Goal: Information Seeking & Learning: Check status

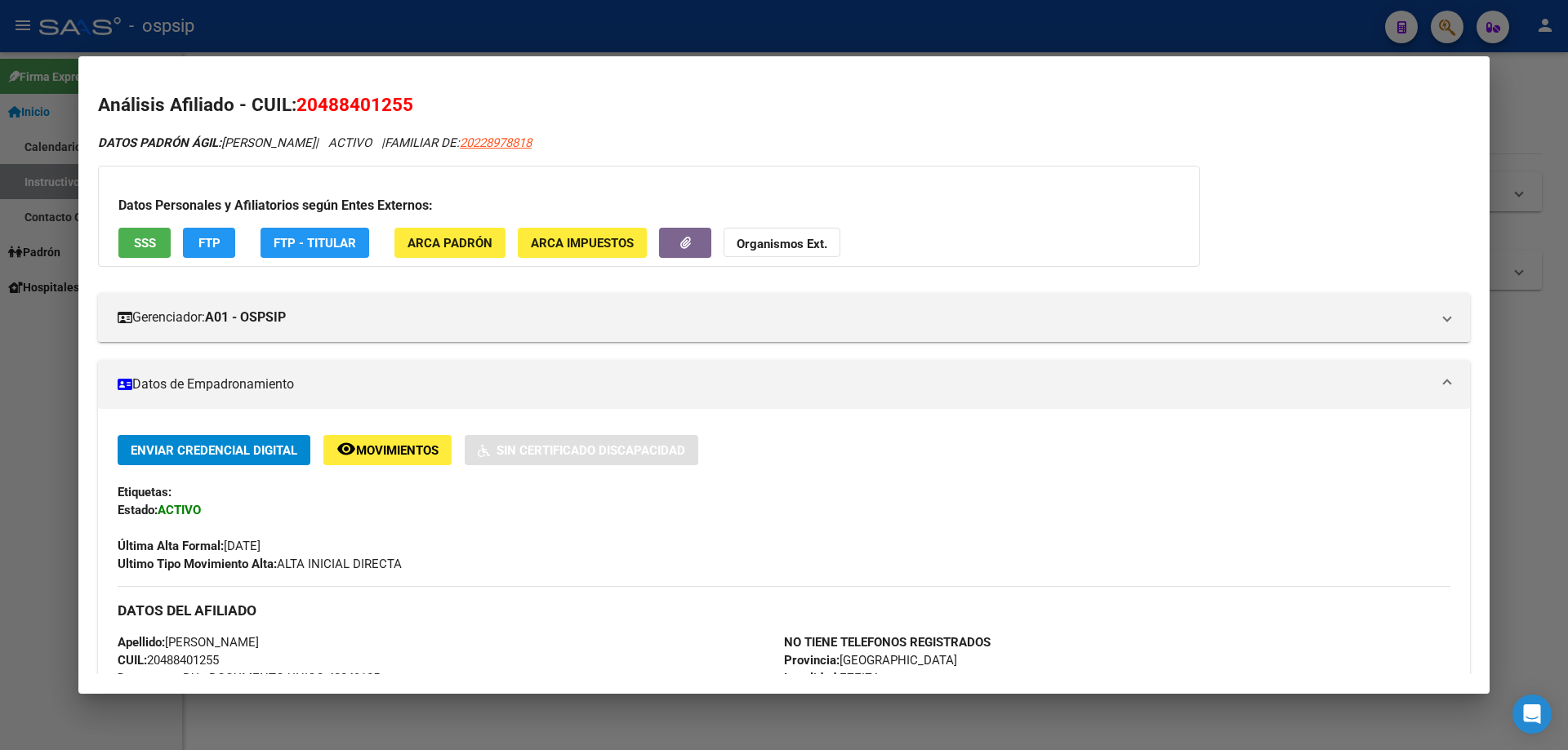
scroll to position [233, 0]
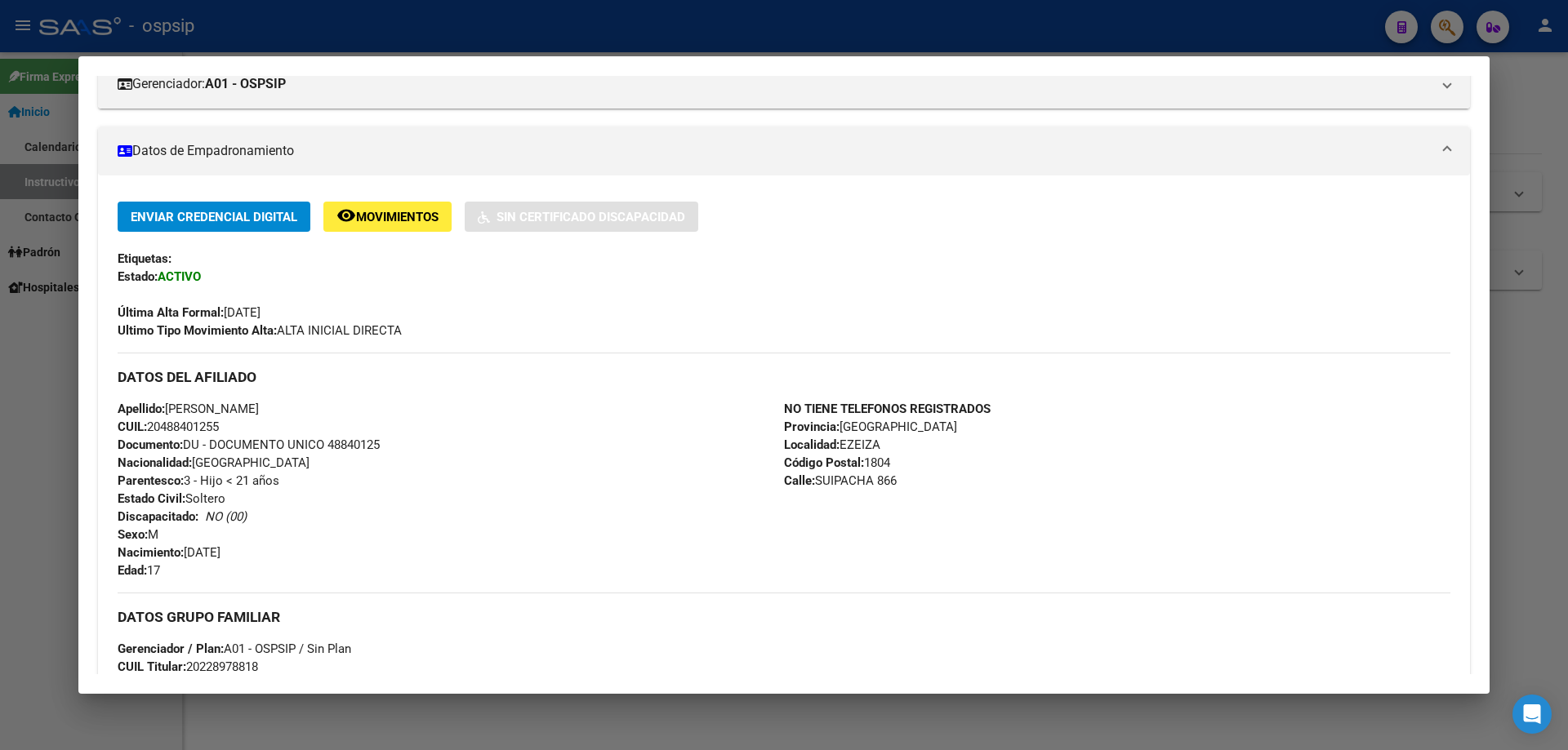
click at [421, 40] on div at bounding box center [784, 375] width 1568 height 750
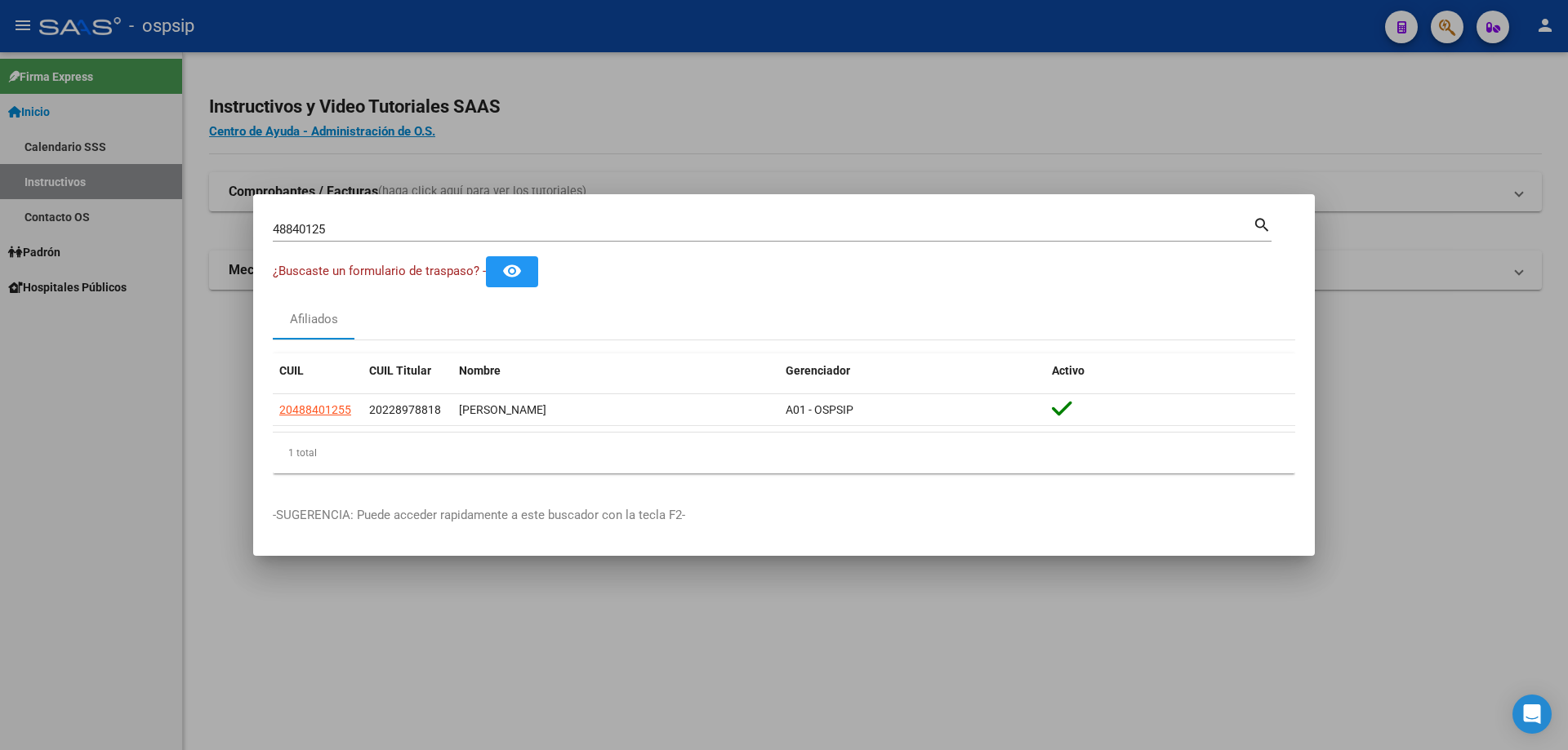
click at [445, 224] on input "48840125" at bounding box center [763, 229] width 980 height 15
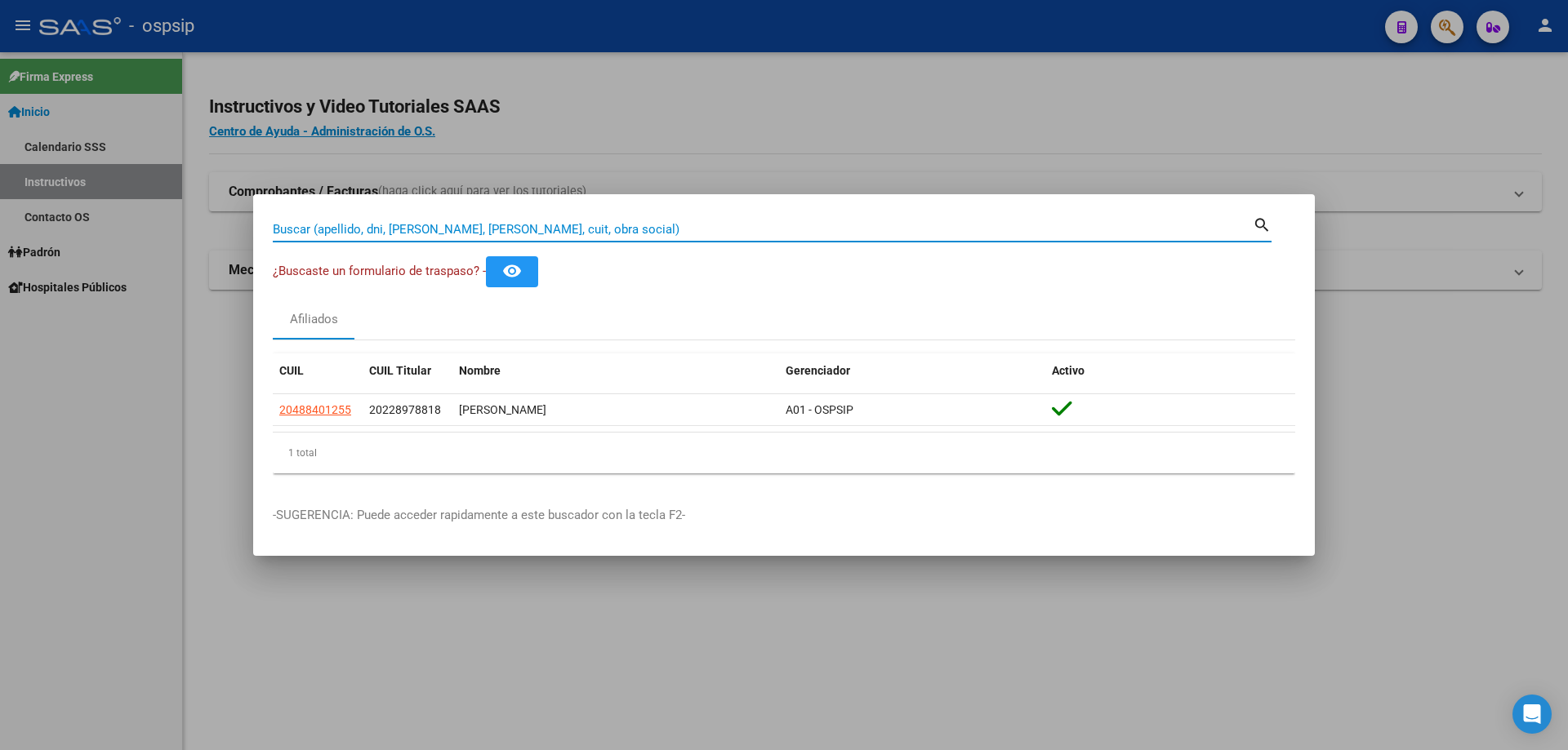
paste input "N.º de afiliado/a: 39440328 Edad: 28"
drag, startPoint x: 364, startPoint y: 229, endPoint x: 261, endPoint y: 230, distance: 103.0
click at [261, 230] on mat-dialog-content "N.º de afiliado/a: 39440328 Buscar (apellido, dni, cuil, nro traspaso, cuit, ob…" at bounding box center [783, 350] width 1062 height 273
type input "39440328"
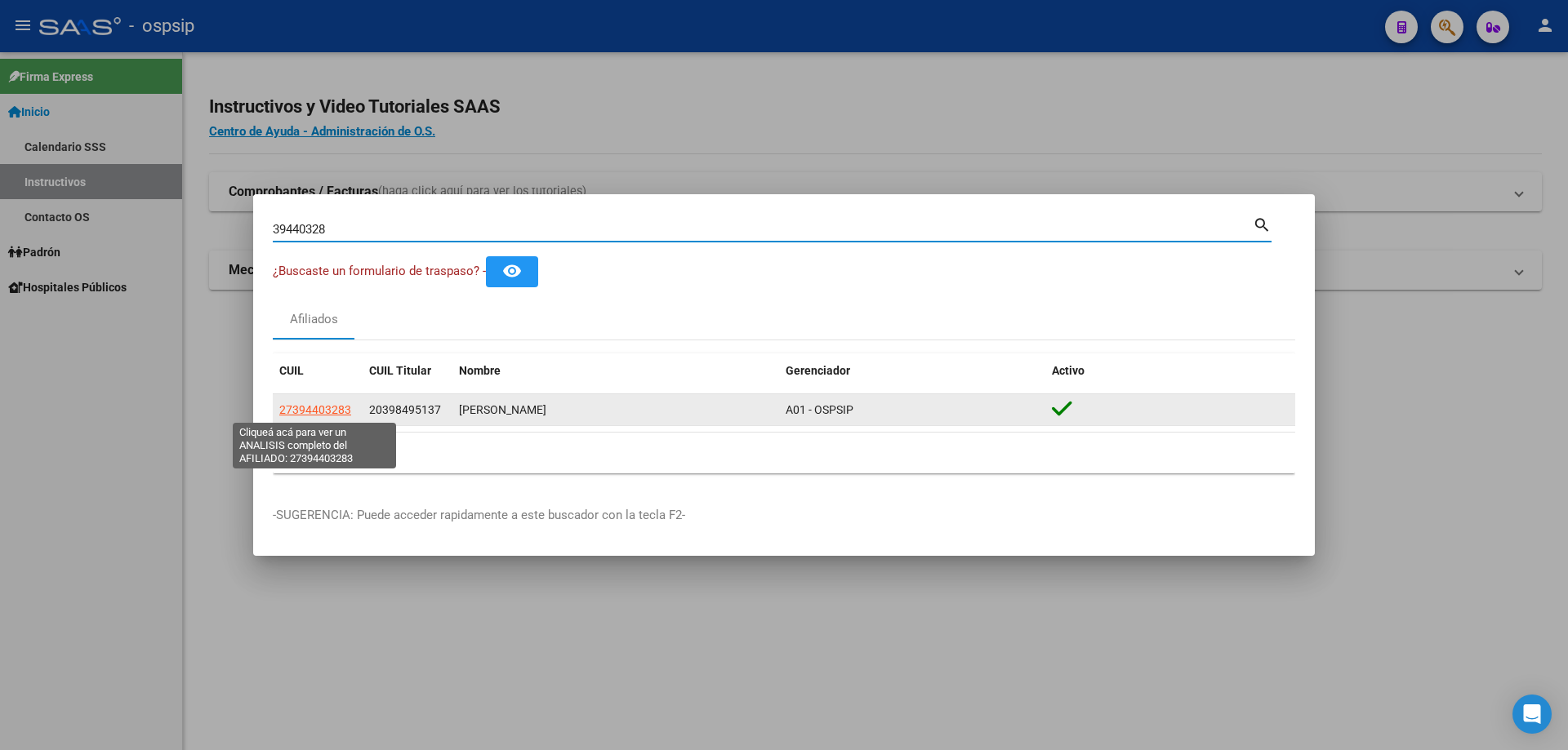
click at [327, 408] on span "27394403283" at bounding box center [315, 409] width 72 height 13
copy span "3"
type textarea "27394403283"
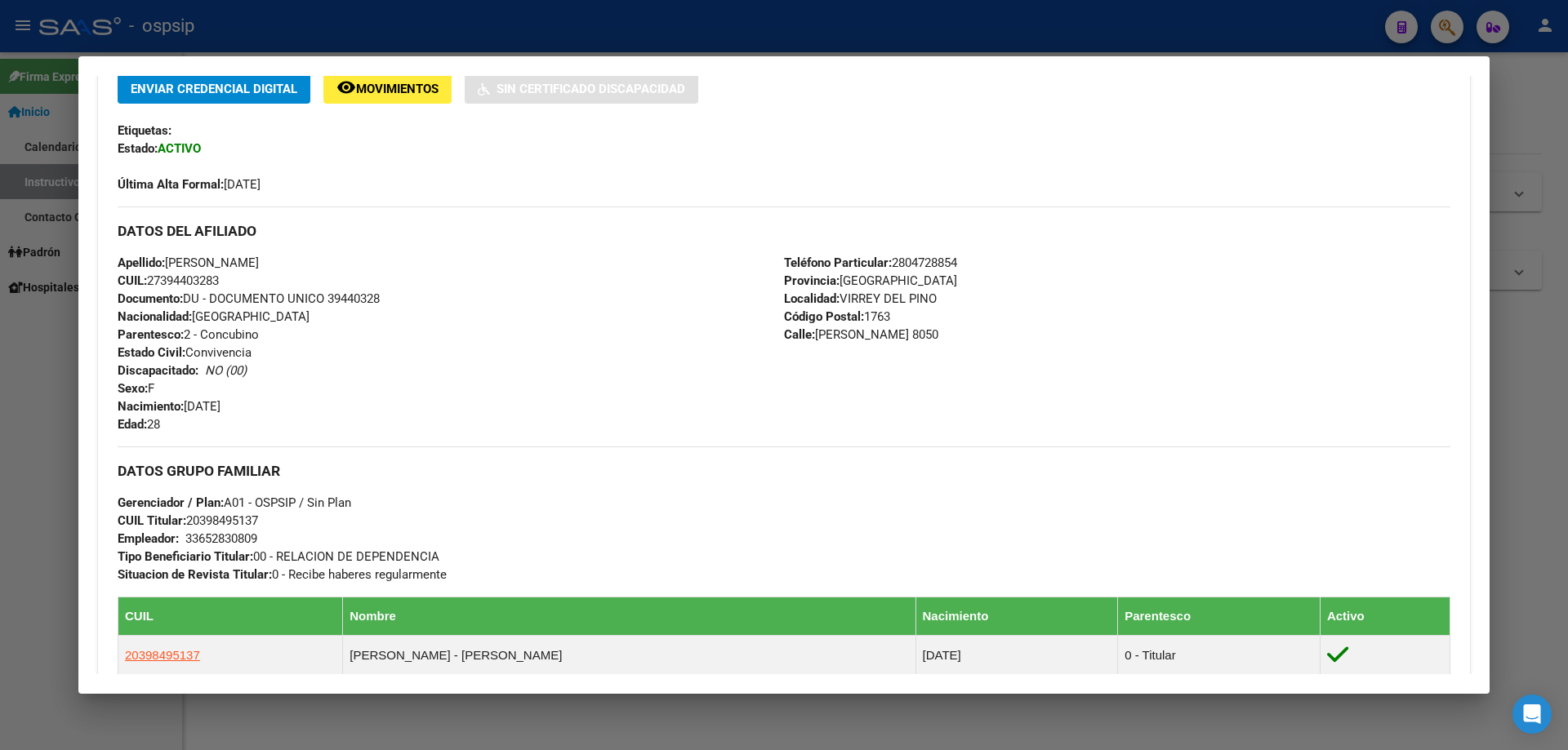
scroll to position [657, 0]
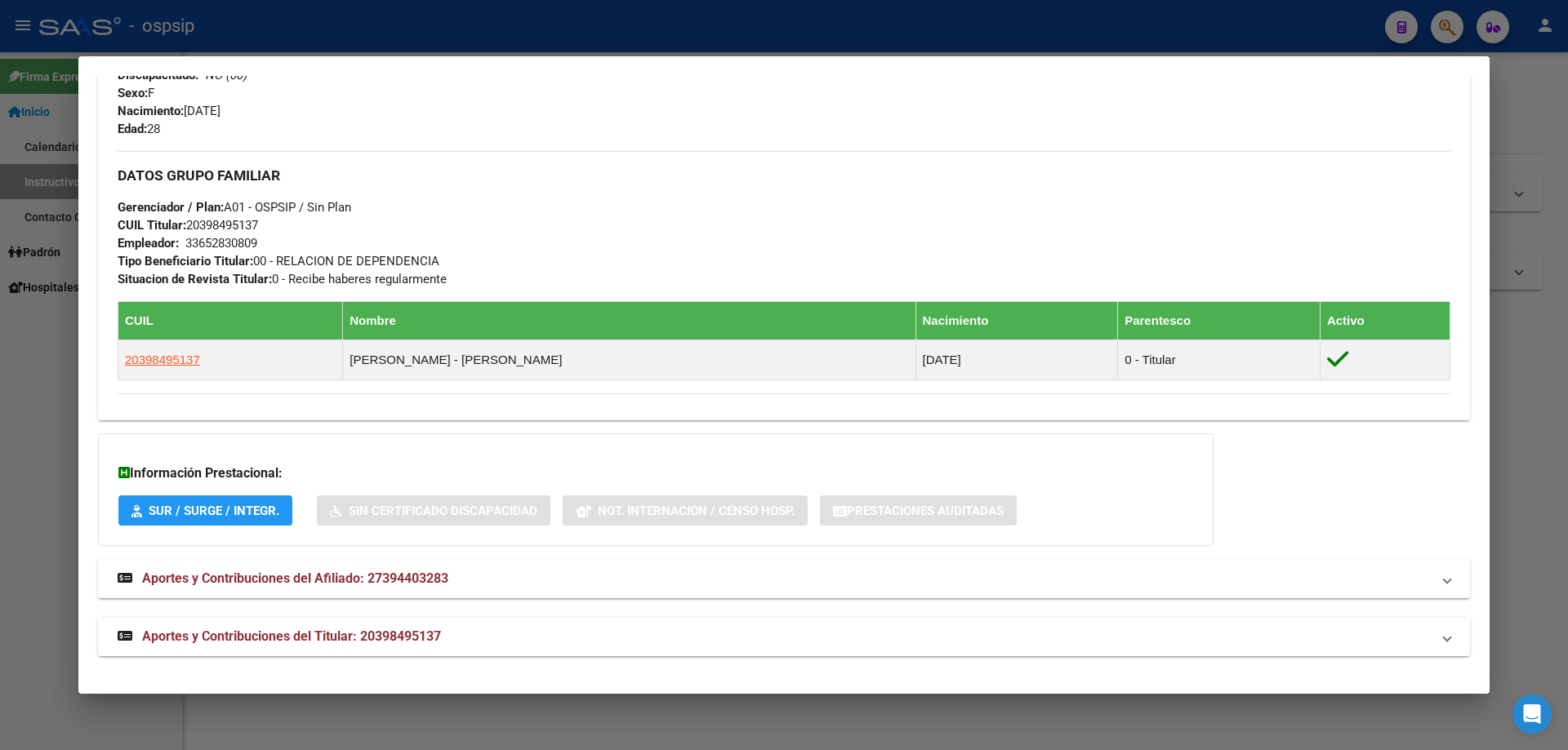
click at [402, 633] on span "Aportes y Contribuciones del Titular: 20398495137" at bounding box center [292, 636] width 299 height 16
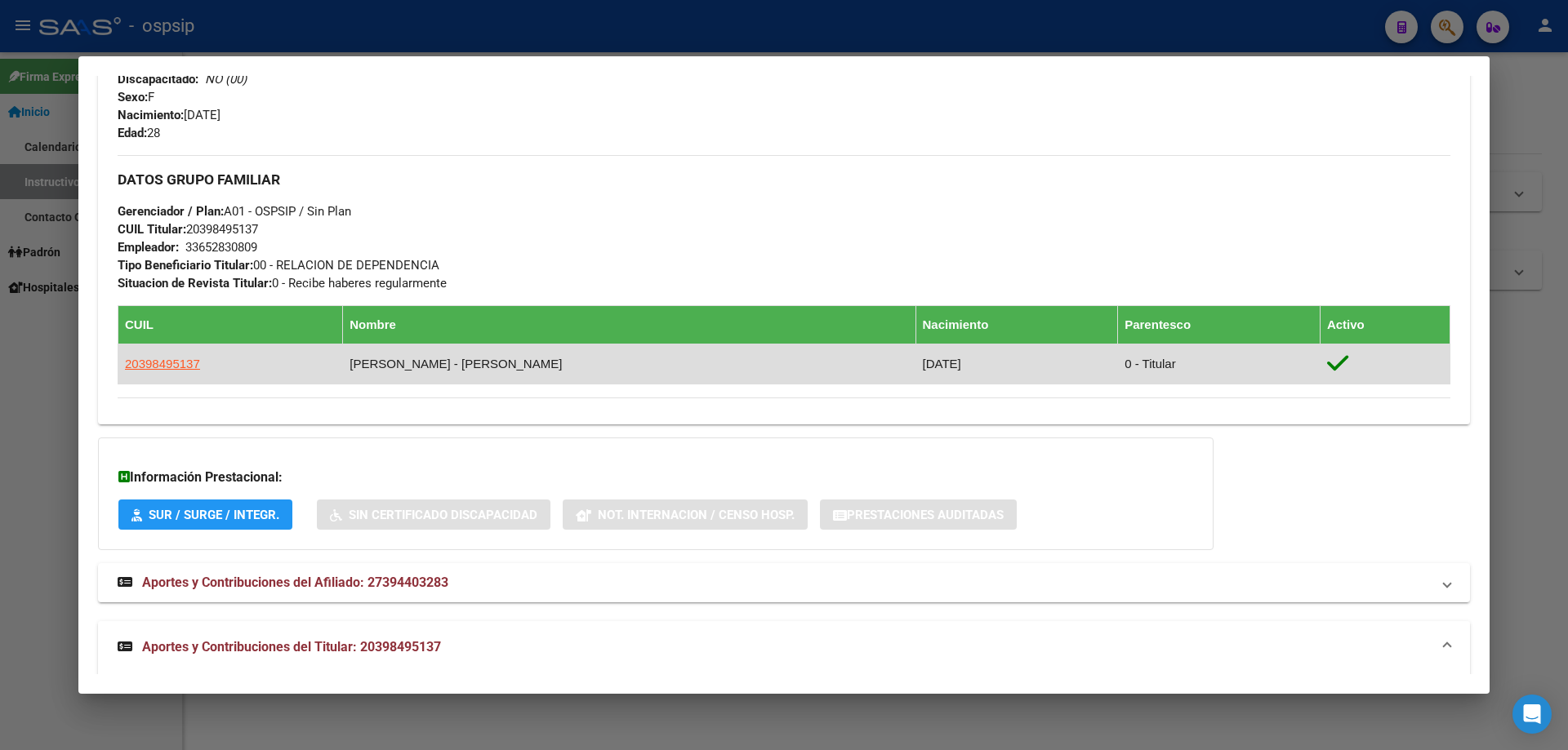
scroll to position [245, 0]
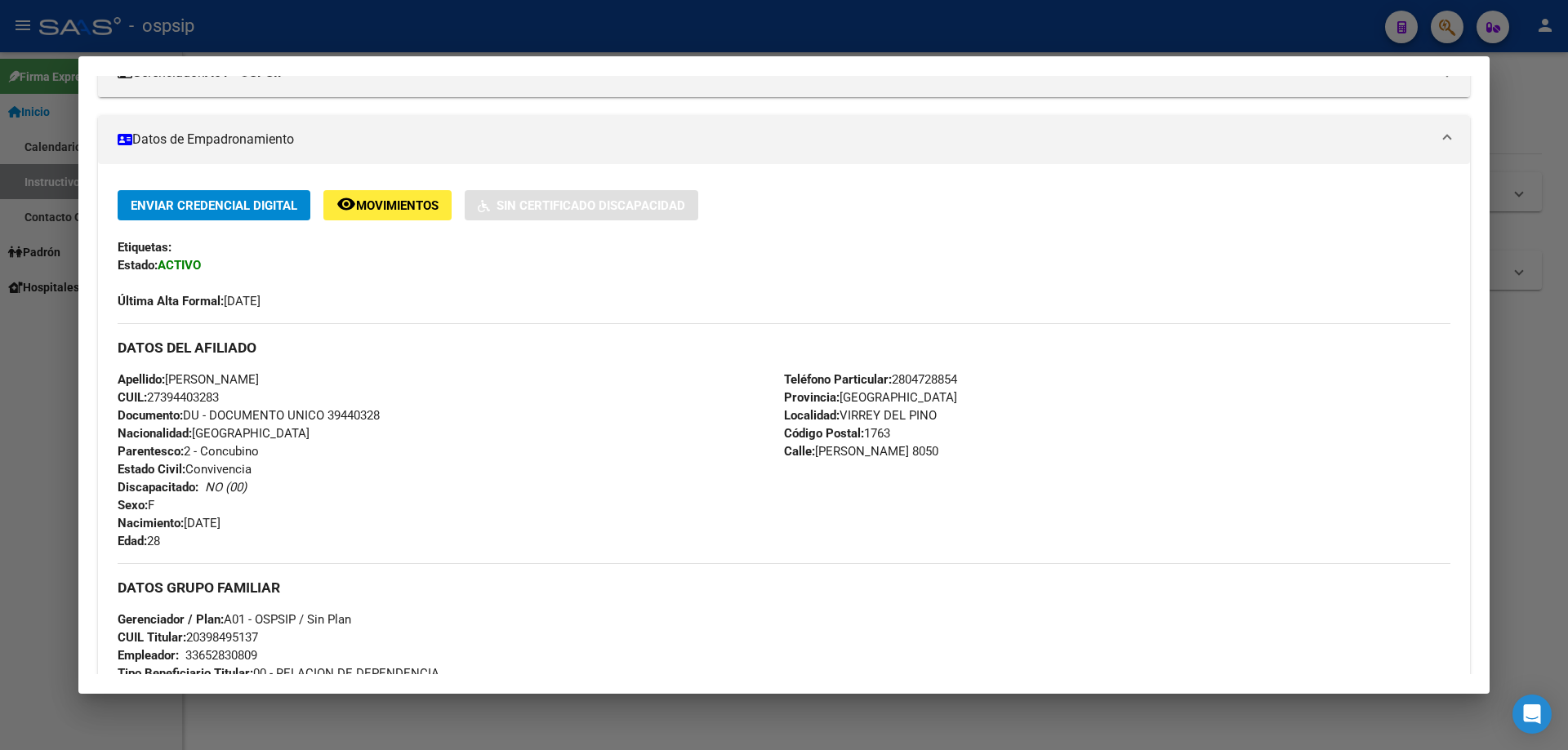
click at [412, 15] on div at bounding box center [784, 375] width 1568 height 750
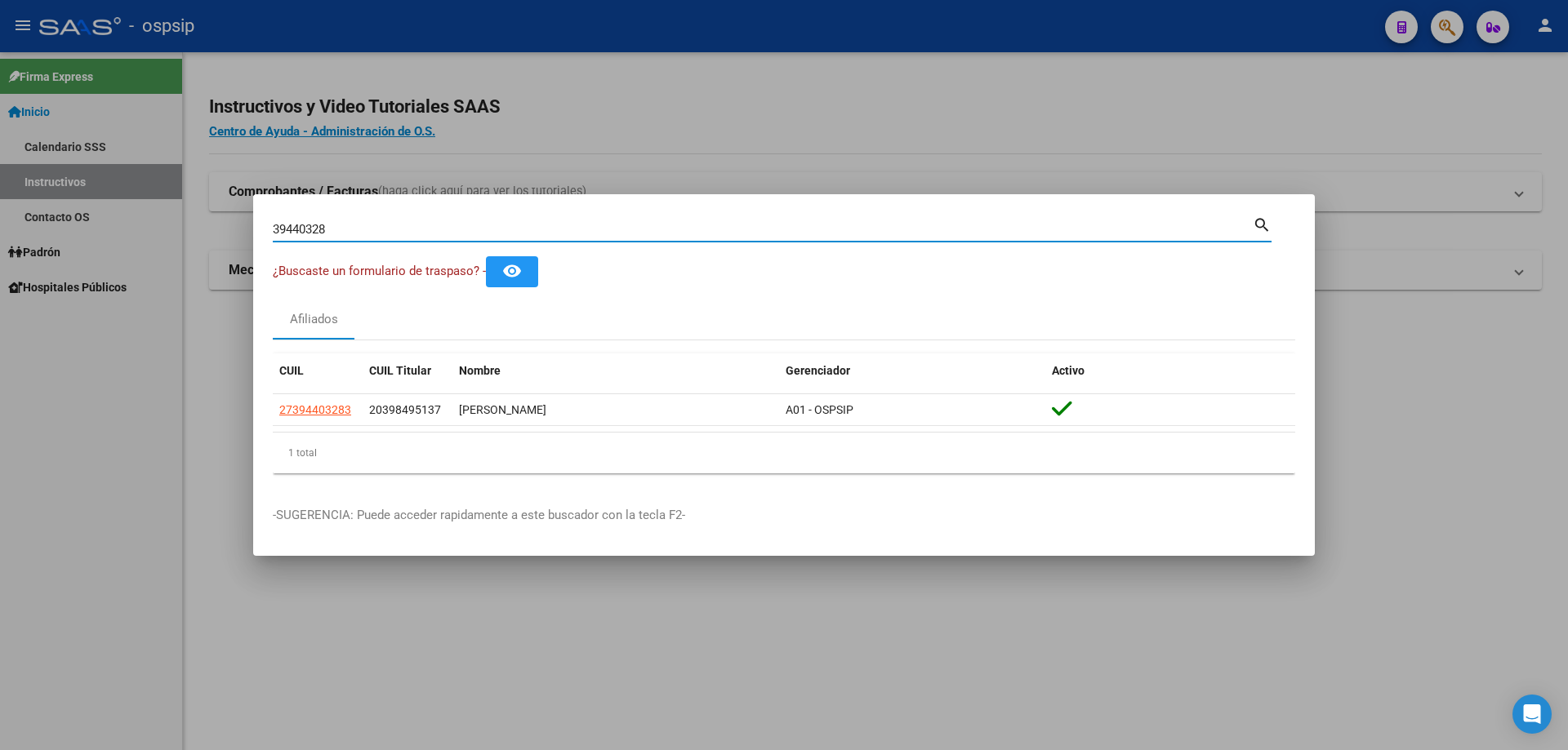
drag, startPoint x: 360, startPoint y: 226, endPoint x: 113, endPoint y: 249, distance: 248.1
click at [104, 248] on div "39440328 Buscar (apellido, dni, cuil, nro traspaso, cuit, obra social) search ¿…" at bounding box center [784, 375] width 1568 height 750
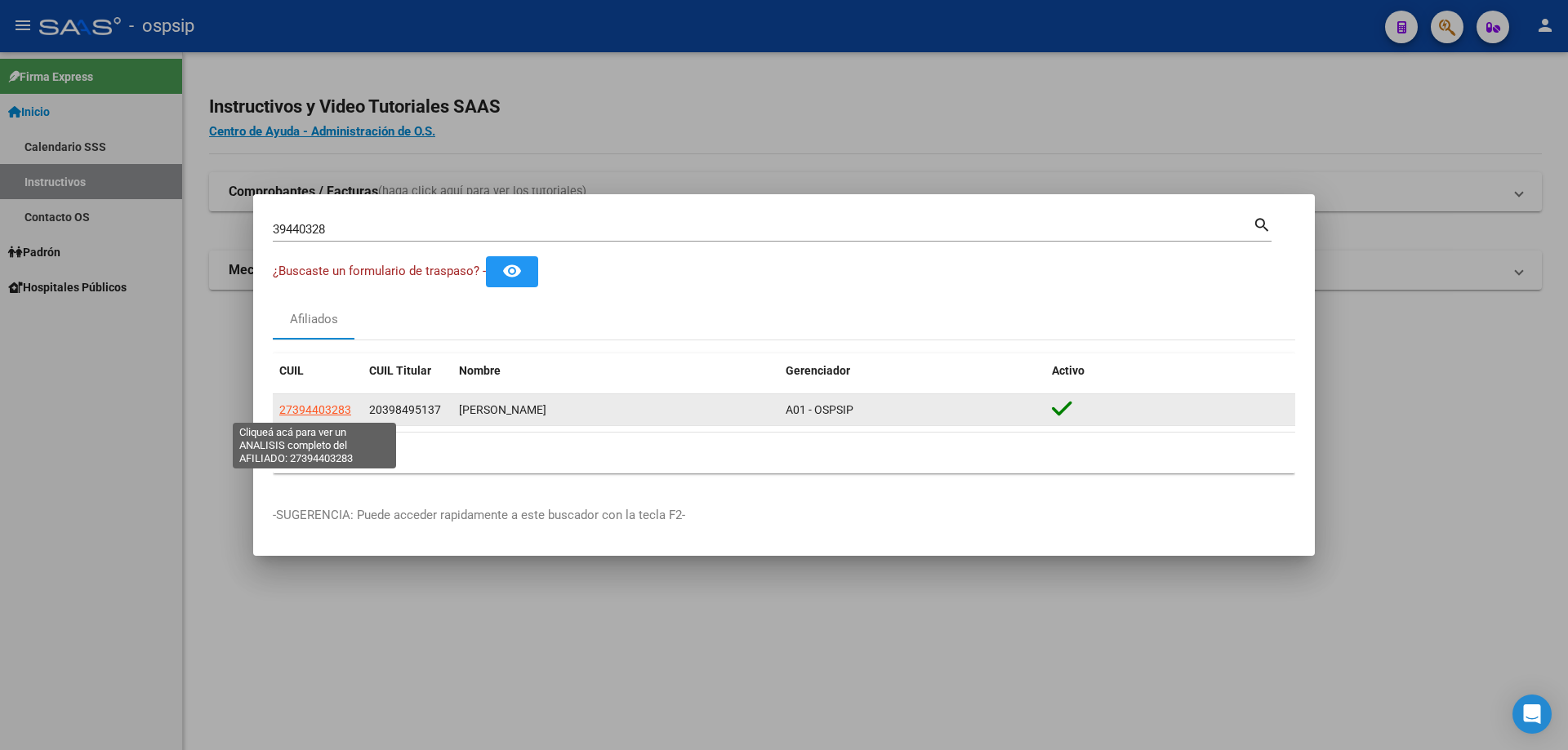
click at [325, 413] on span "27394403283" at bounding box center [315, 409] width 72 height 13
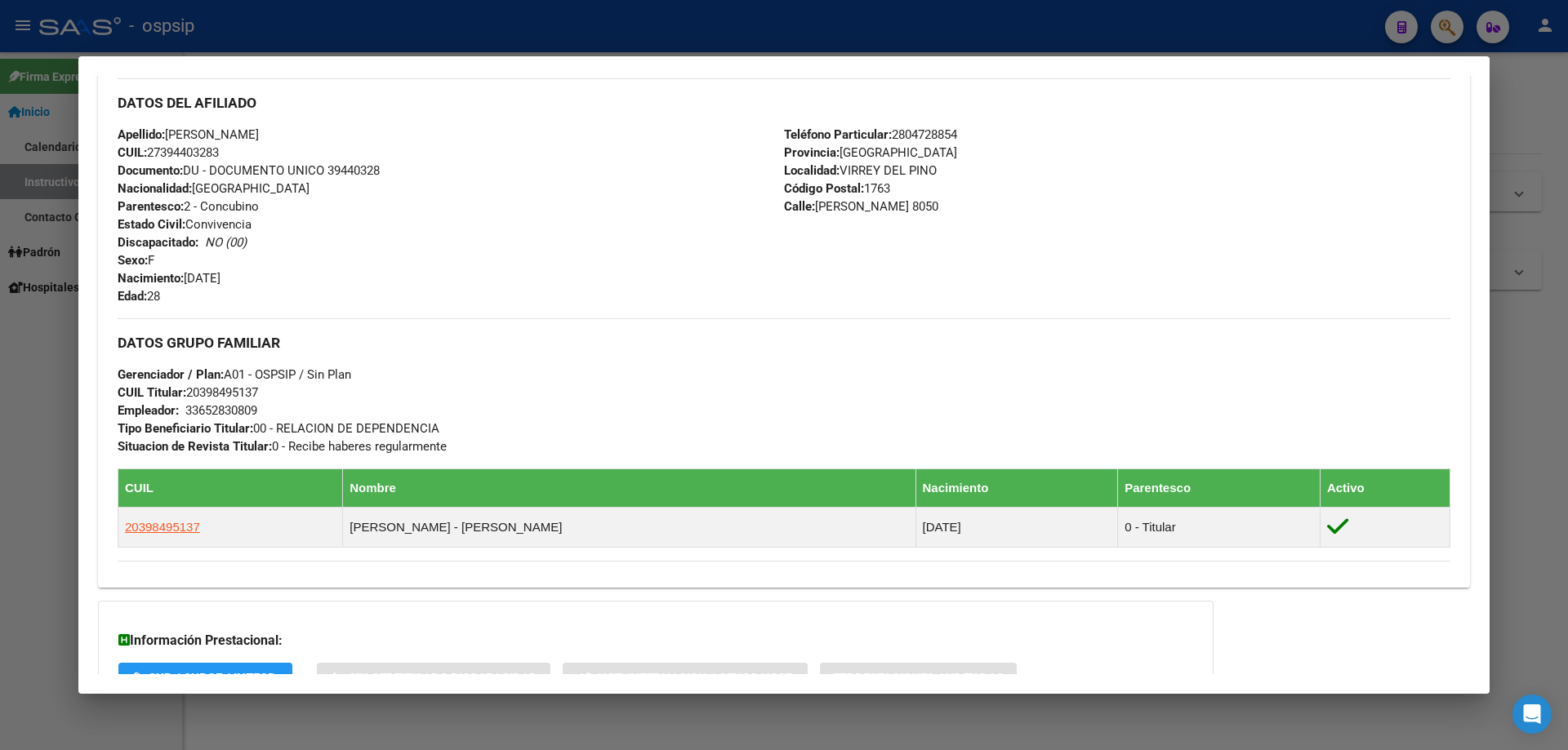
scroll to position [657, 0]
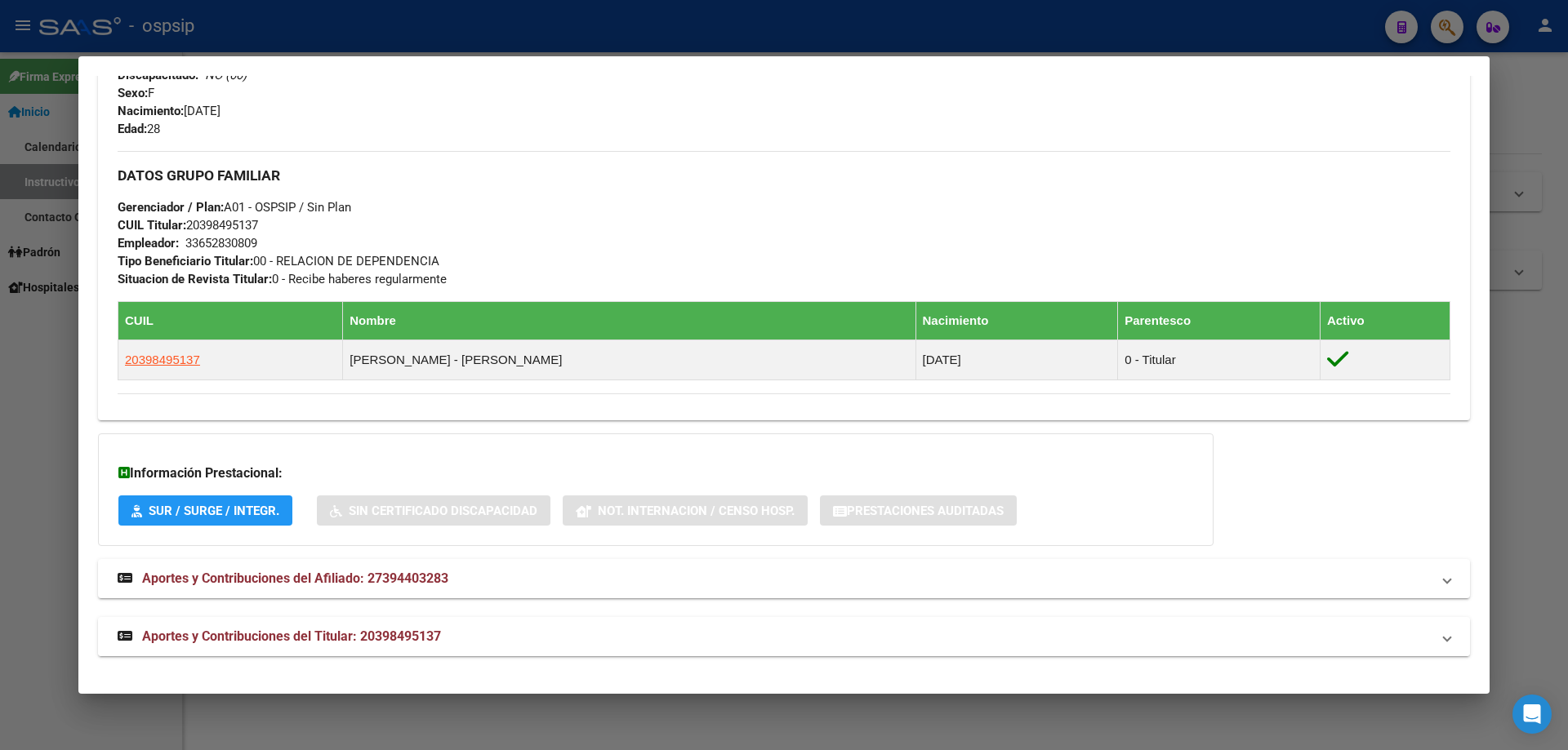
click at [323, 633] on span "Aportes y Contribuciones del Titular: 20398495137" at bounding box center [292, 636] width 299 height 16
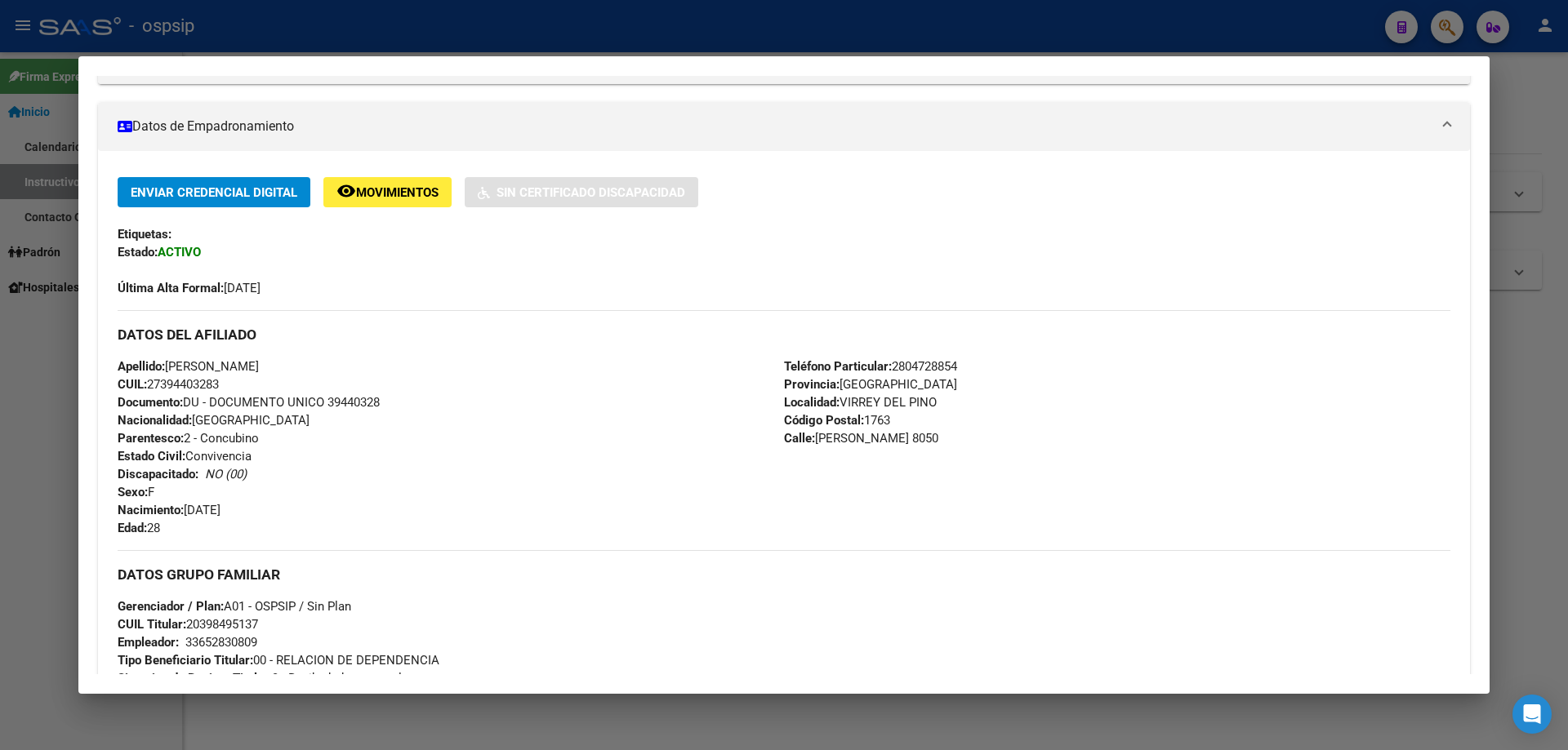
scroll to position [77, 0]
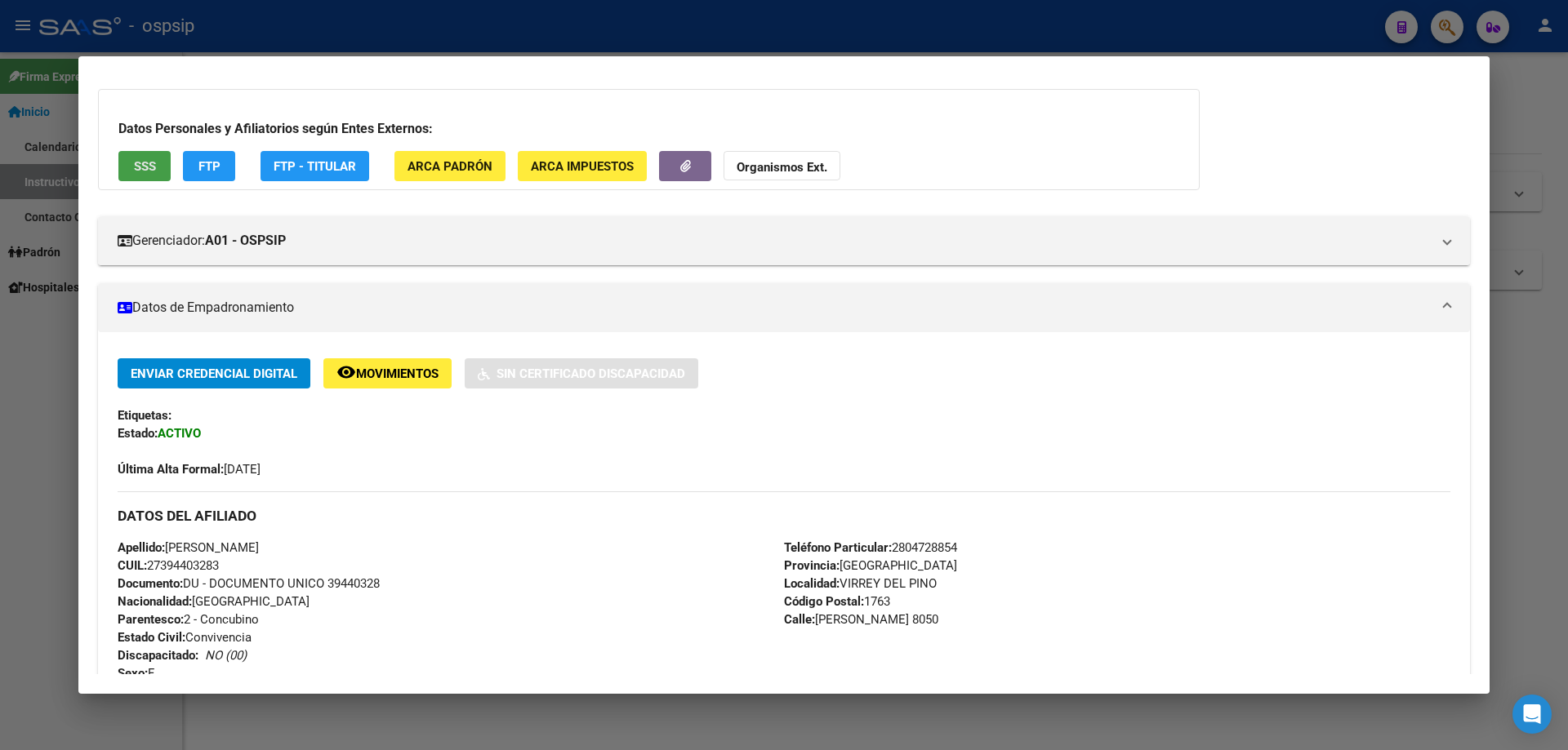
click at [144, 158] on span "SSS" at bounding box center [145, 165] width 22 height 15
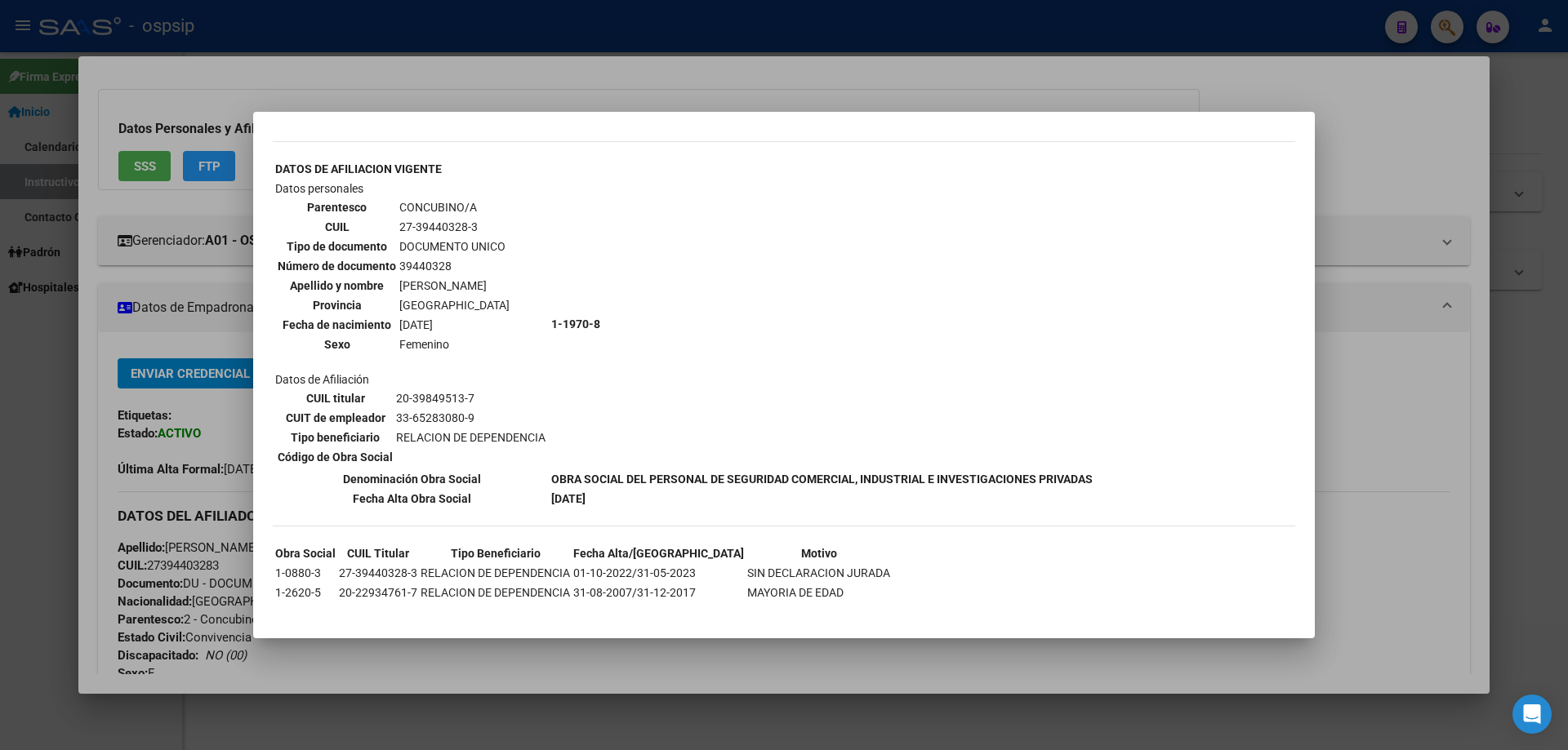
scroll to position [551, 0]
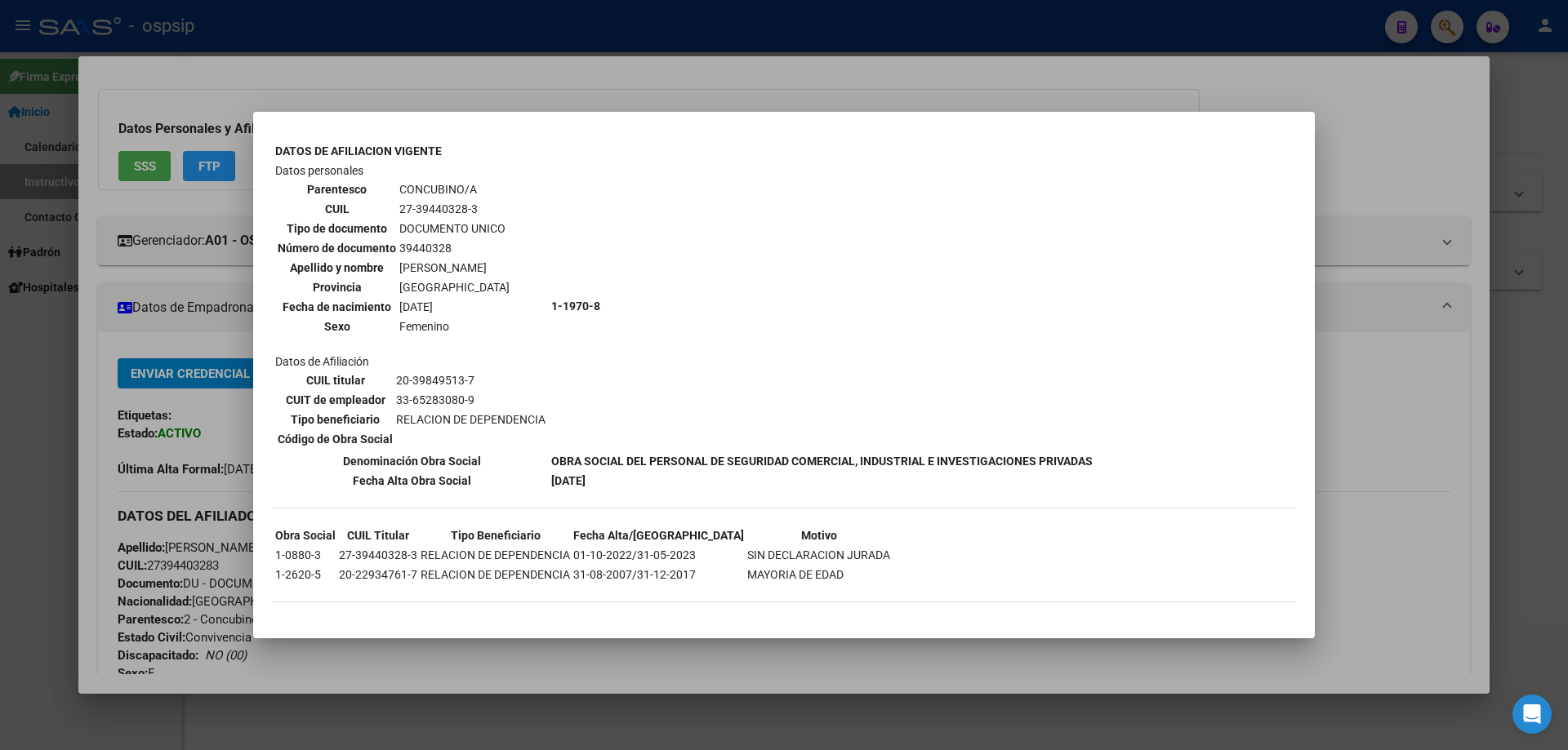
click at [179, 420] on div at bounding box center [784, 375] width 1568 height 750
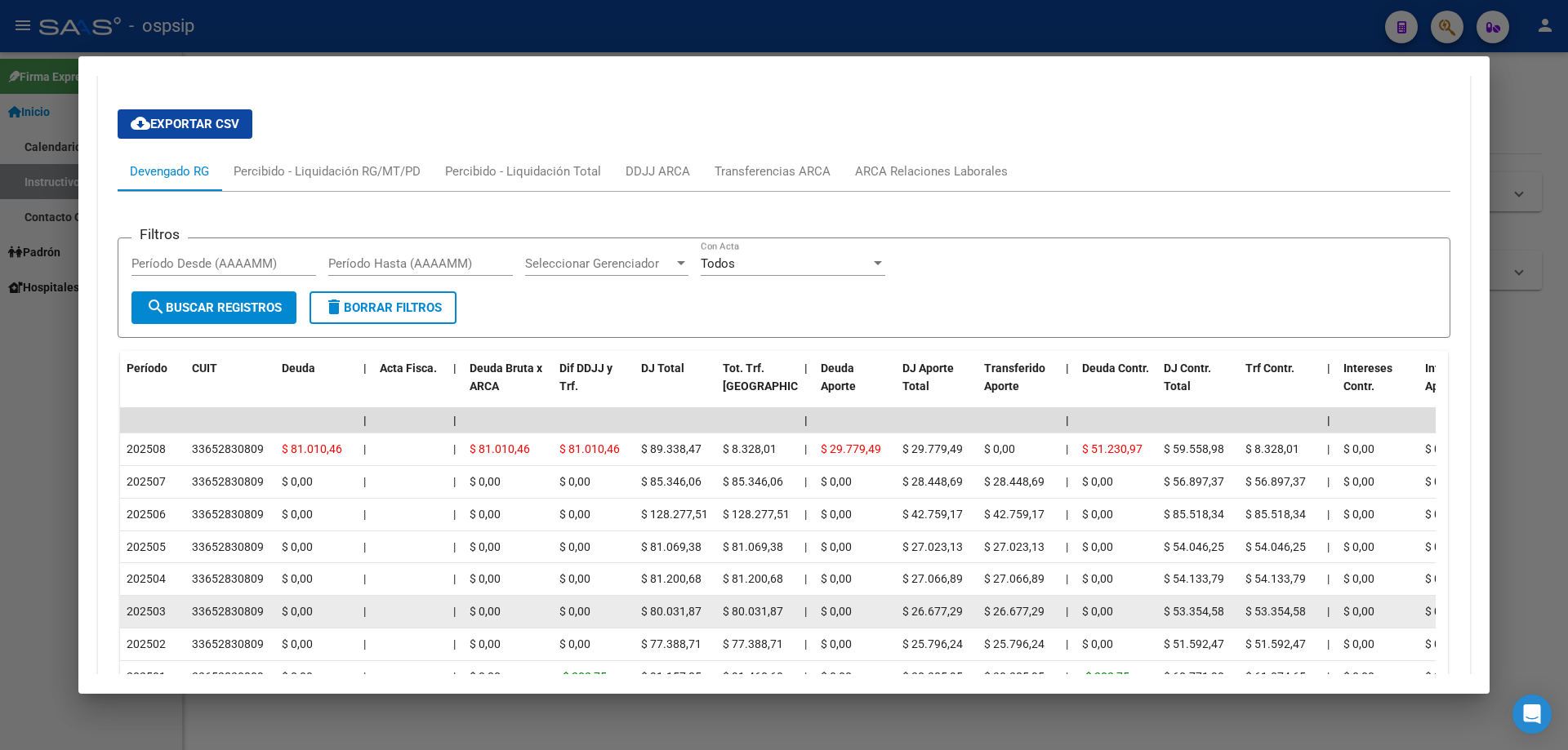
scroll to position [1056, 0]
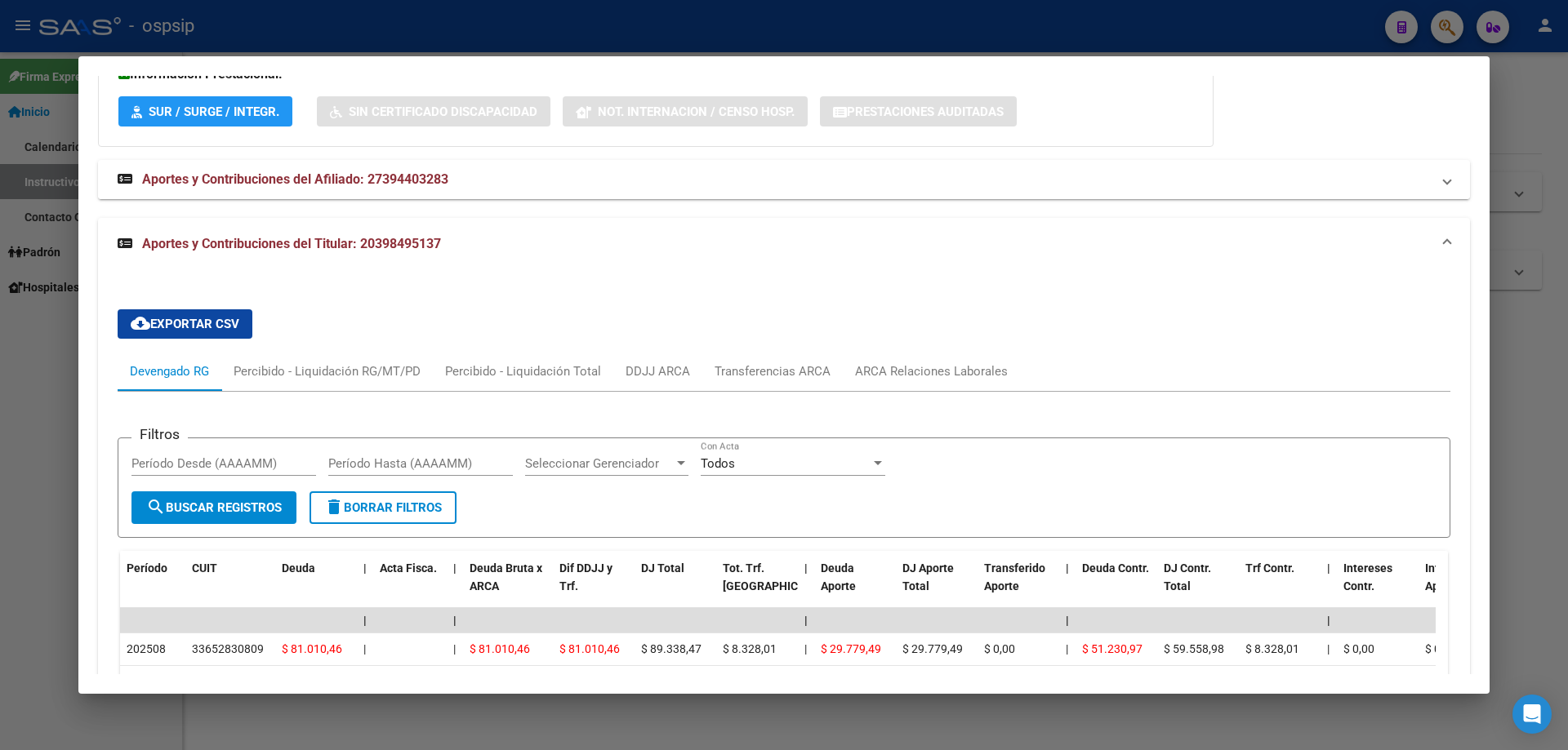
click at [363, 184] on span "Aportes y Contribuciones del Afiliado: 27394403283" at bounding box center [295, 179] width 306 height 16
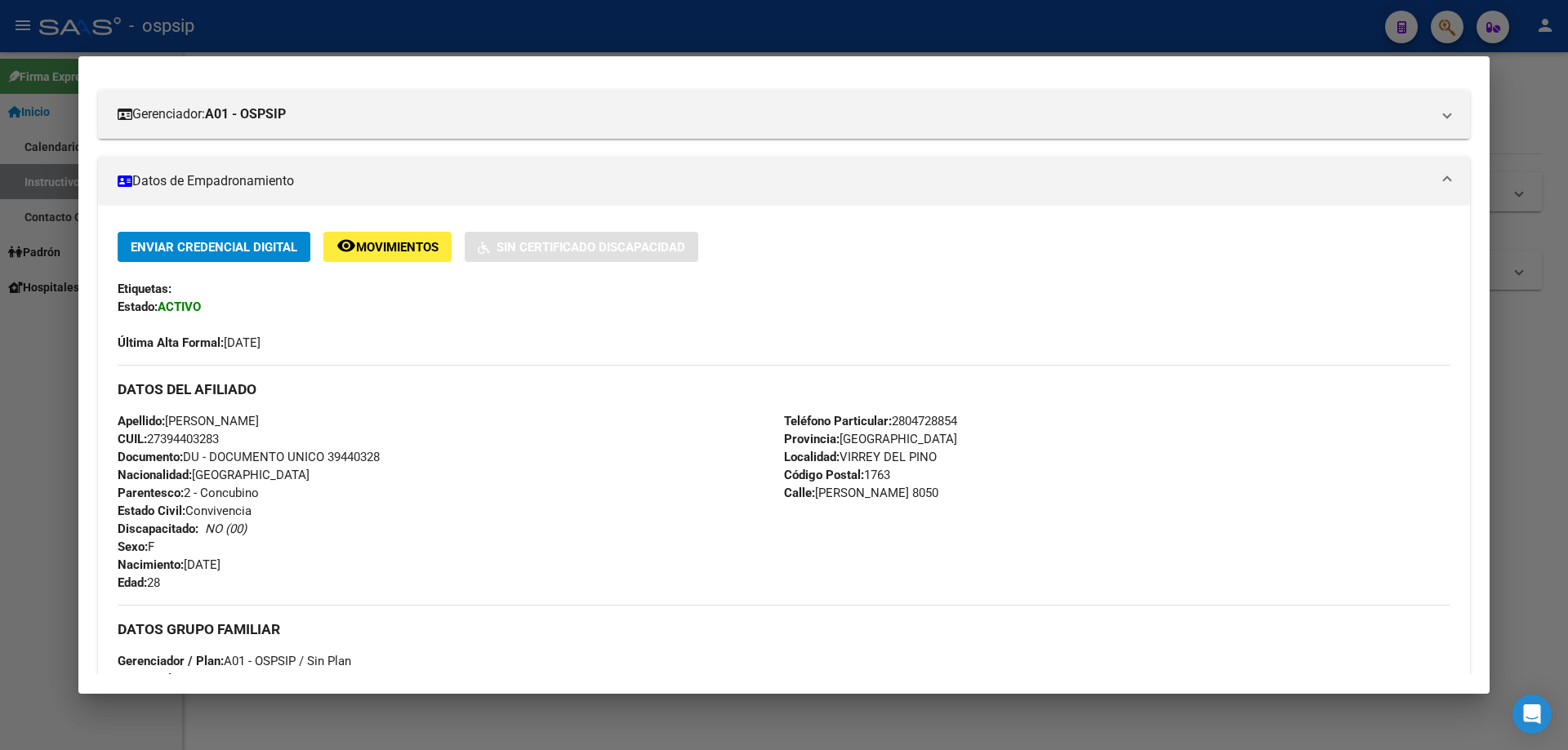
scroll to position [0, 0]
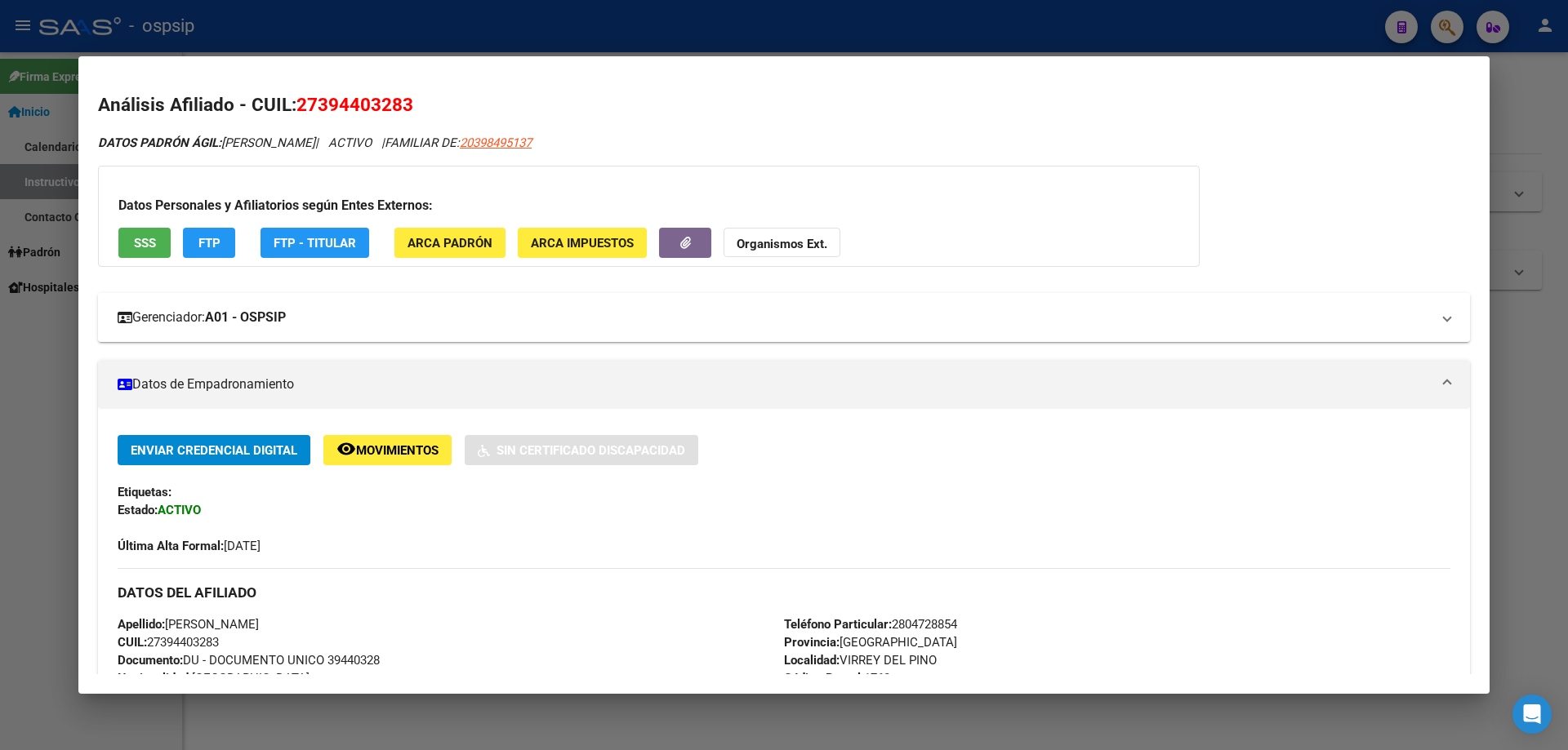
click at [263, 327] on strong "A01 - OSPSIP" at bounding box center [245, 317] width 80 height 19
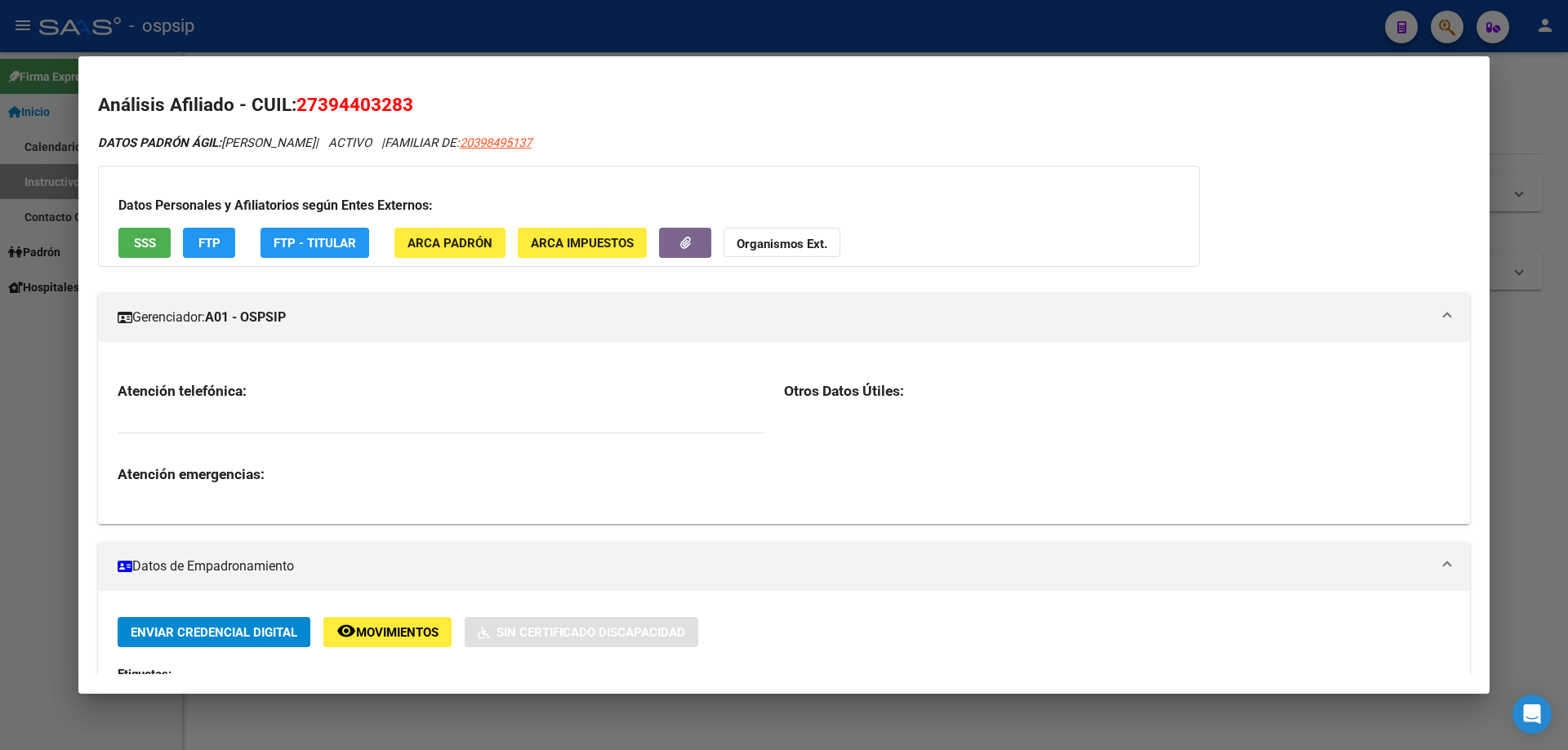
click at [563, 243] on span "ARCA Impuestos" at bounding box center [582, 243] width 103 height 15
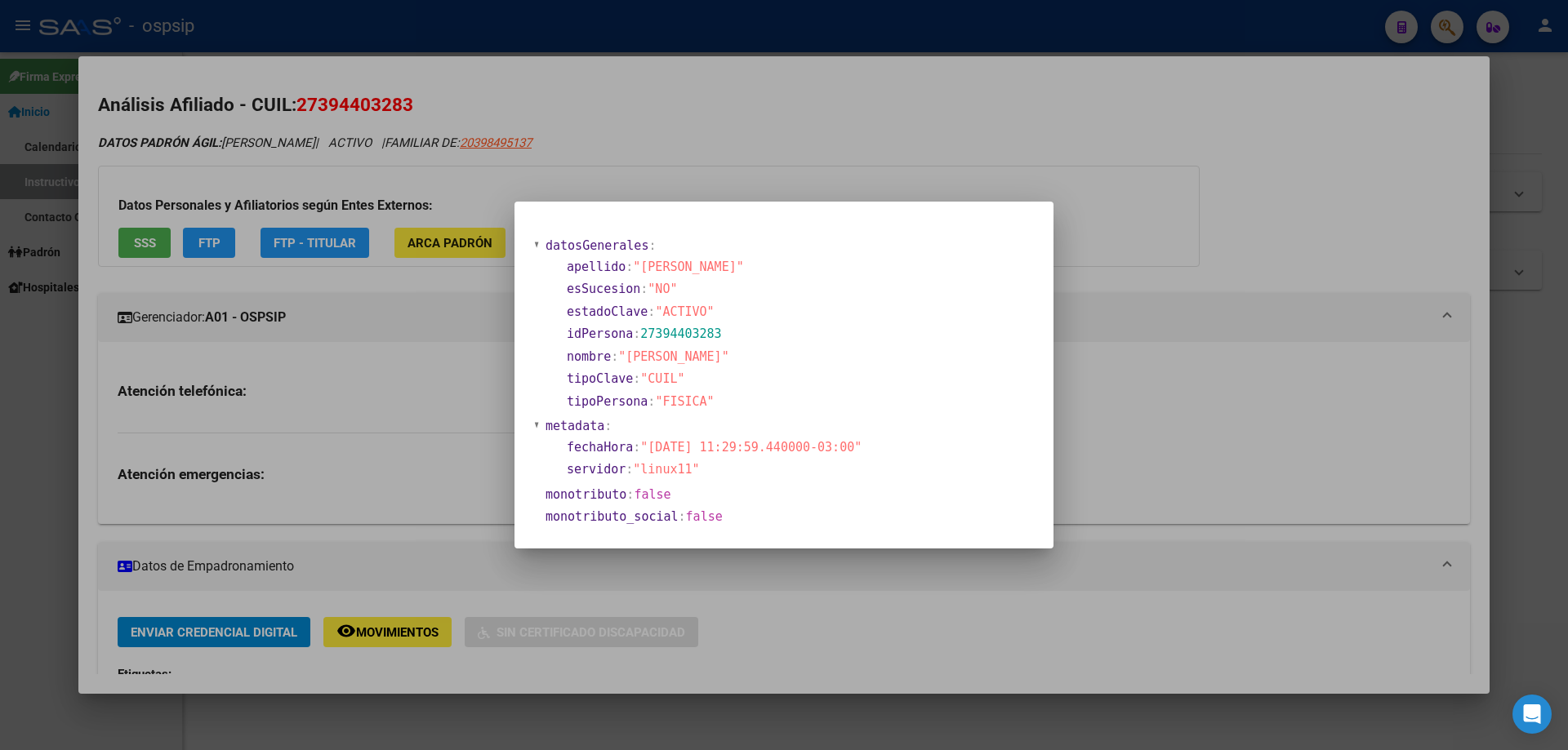
click at [392, 391] on div at bounding box center [784, 375] width 1568 height 750
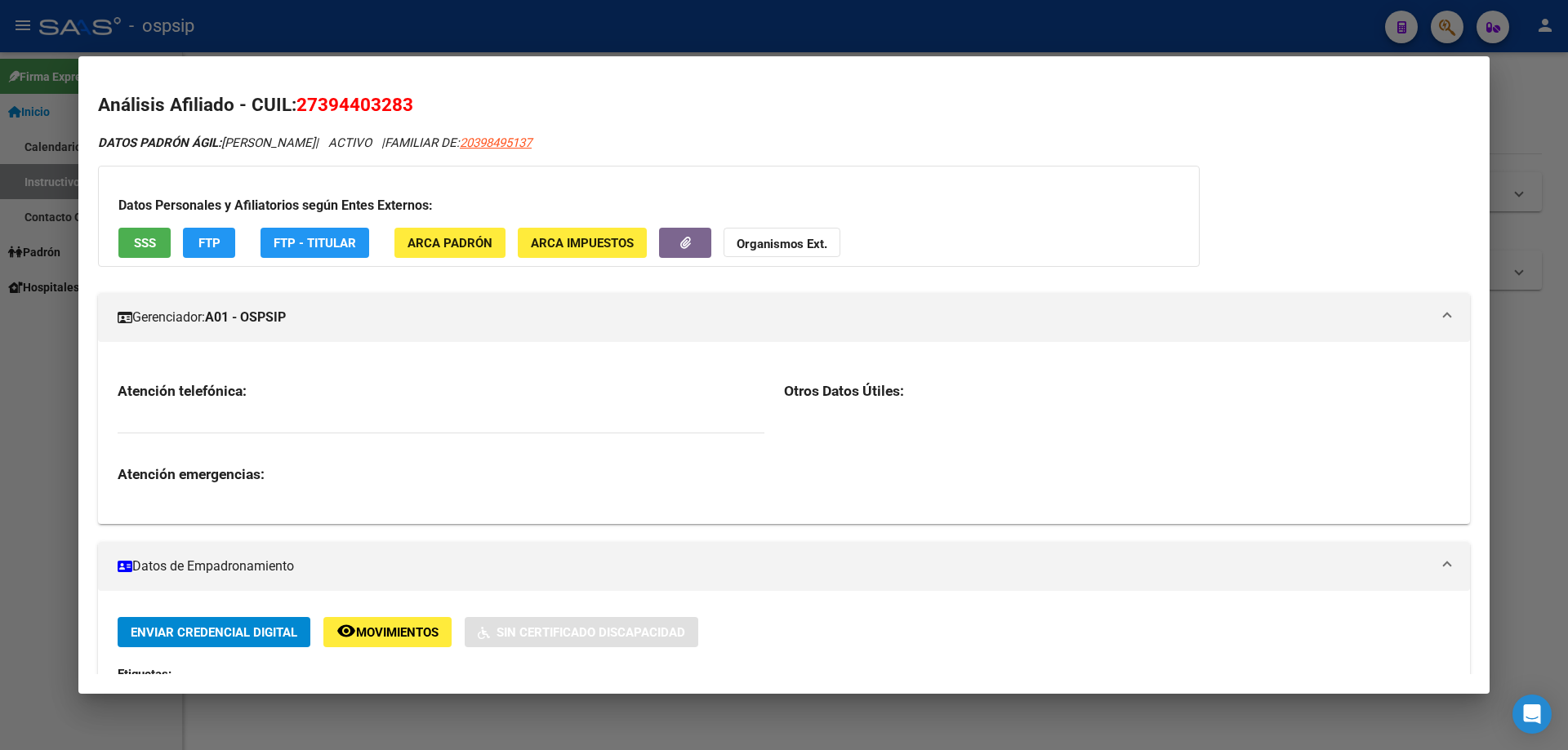
click at [222, 244] on button "FTP" at bounding box center [209, 243] width 52 height 30
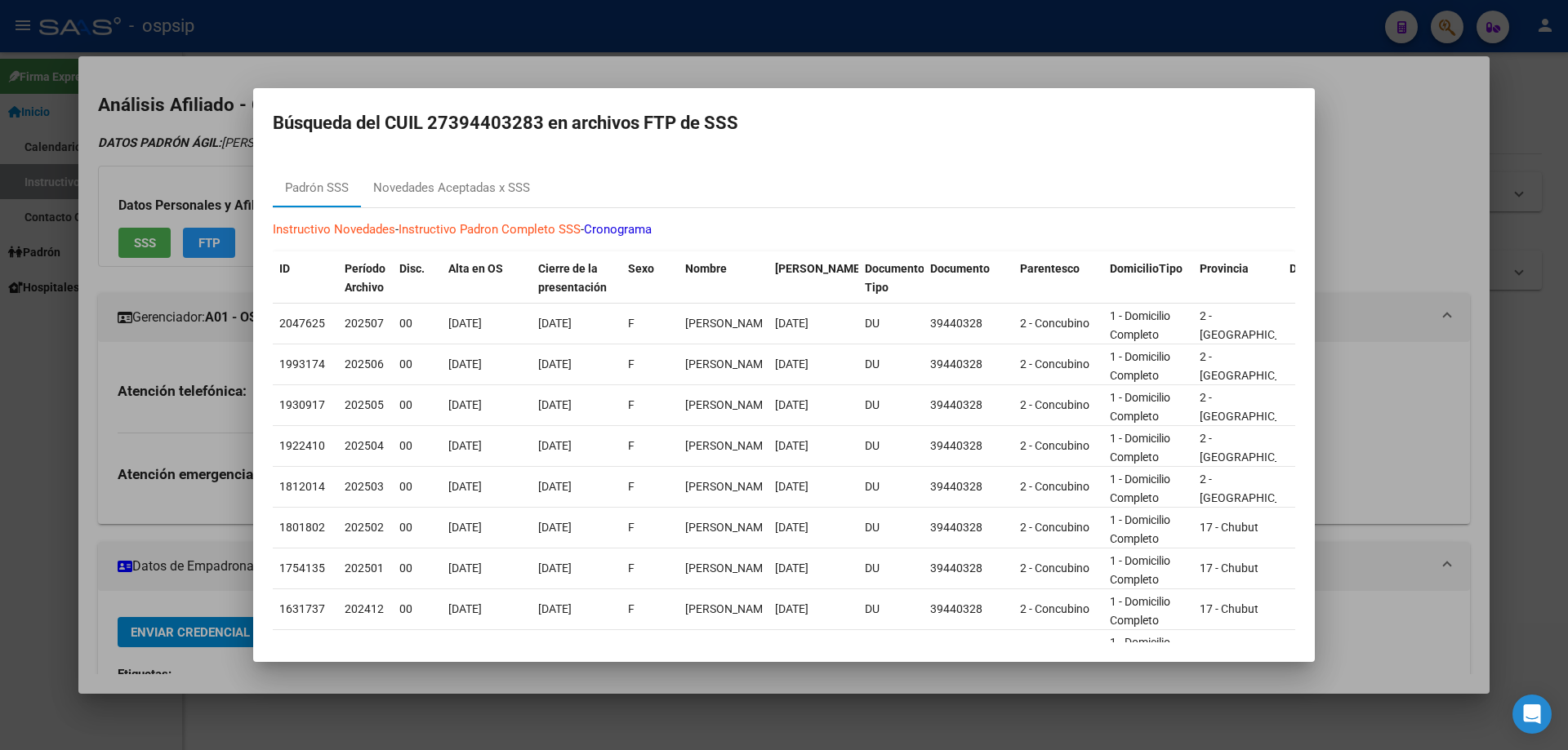
drag, startPoint x: 187, startPoint y: 433, endPoint x: 196, endPoint y: 351, distance: 82.5
click at [187, 432] on div at bounding box center [784, 375] width 1568 height 750
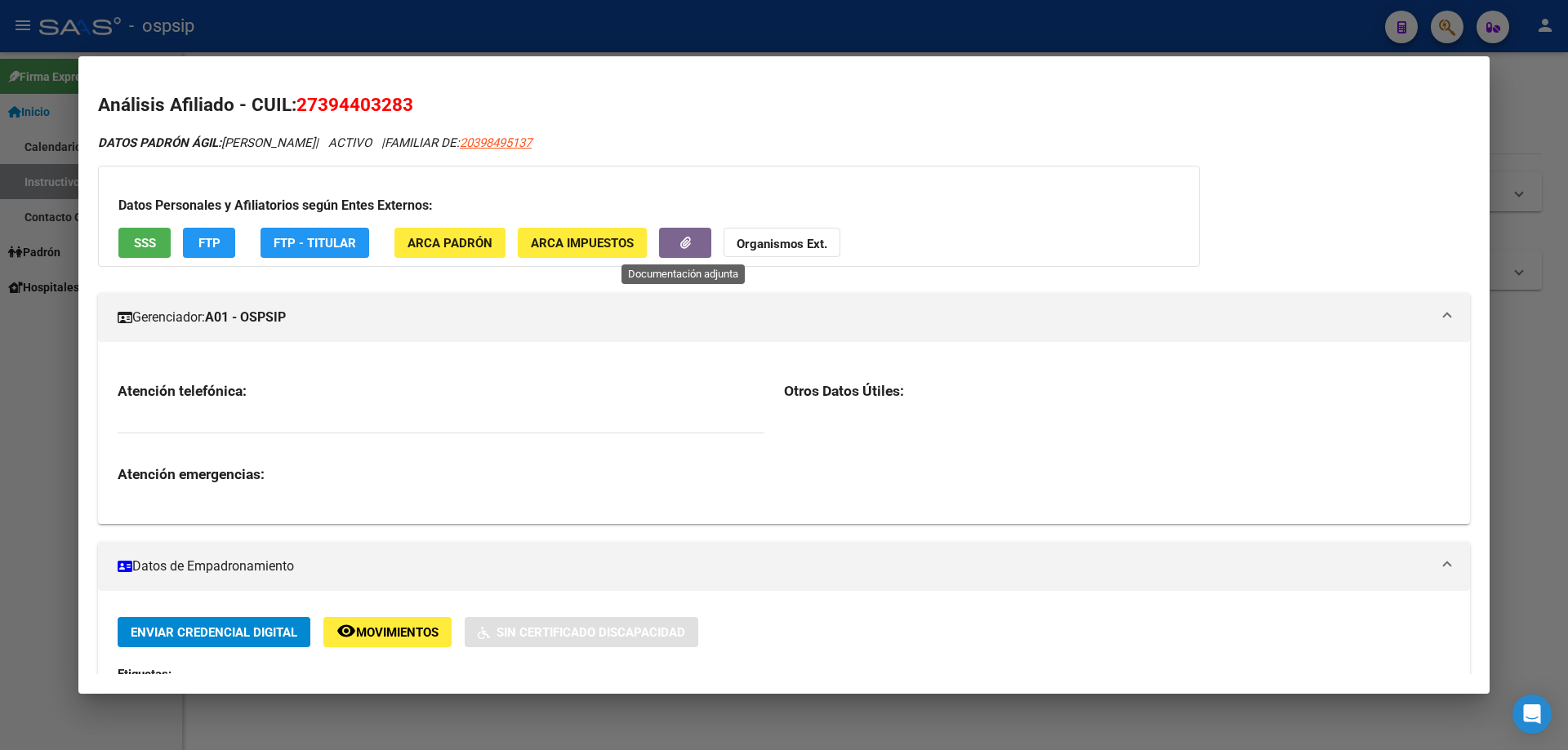
click at [698, 243] on button "button" at bounding box center [685, 243] width 52 height 30
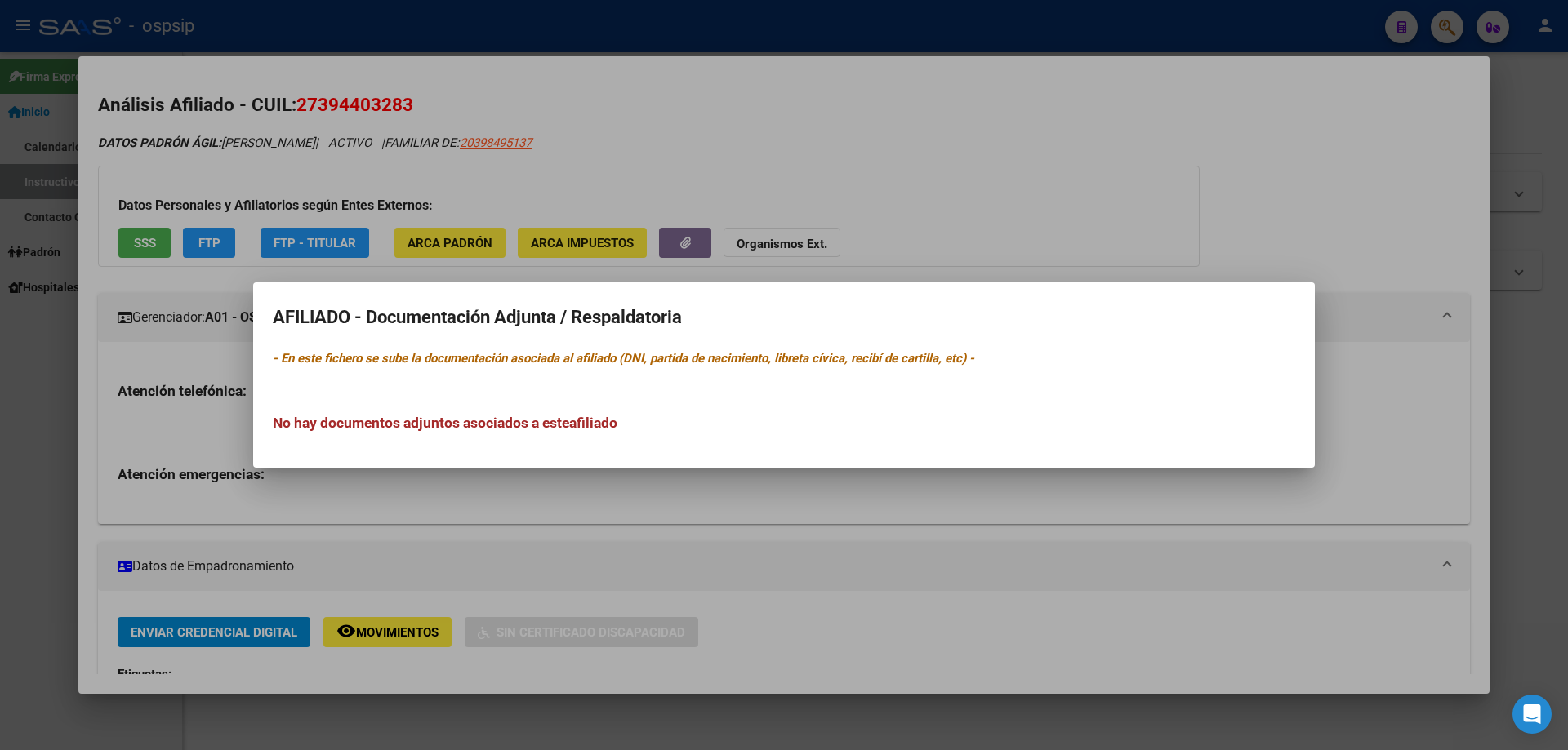
click at [685, 275] on div at bounding box center [784, 375] width 1568 height 750
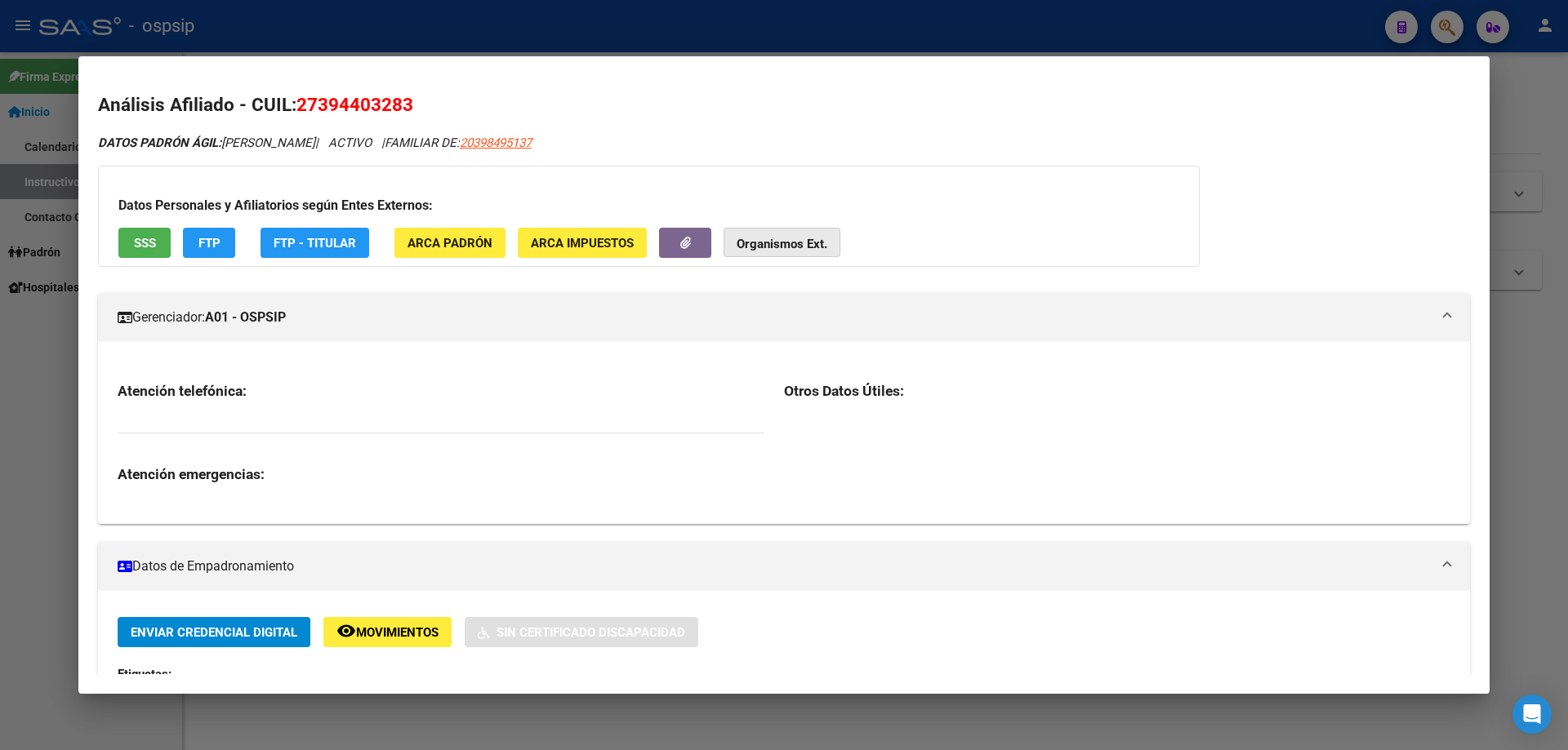
click at [766, 239] on strong "Organismos Ext." at bounding box center [781, 244] width 91 height 15
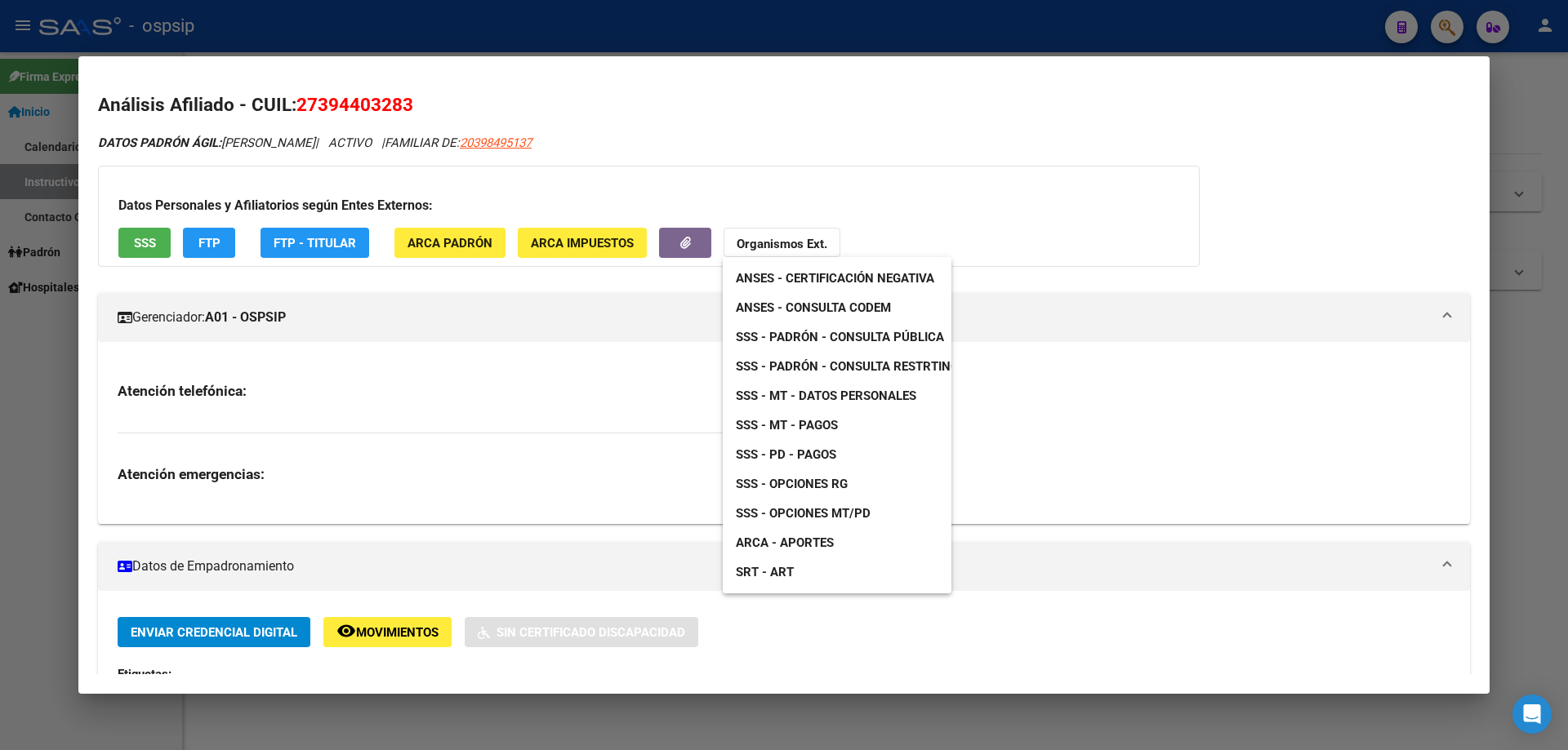
click at [818, 307] on span "ANSES - Consulta CODEM" at bounding box center [813, 307] width 156 height 15
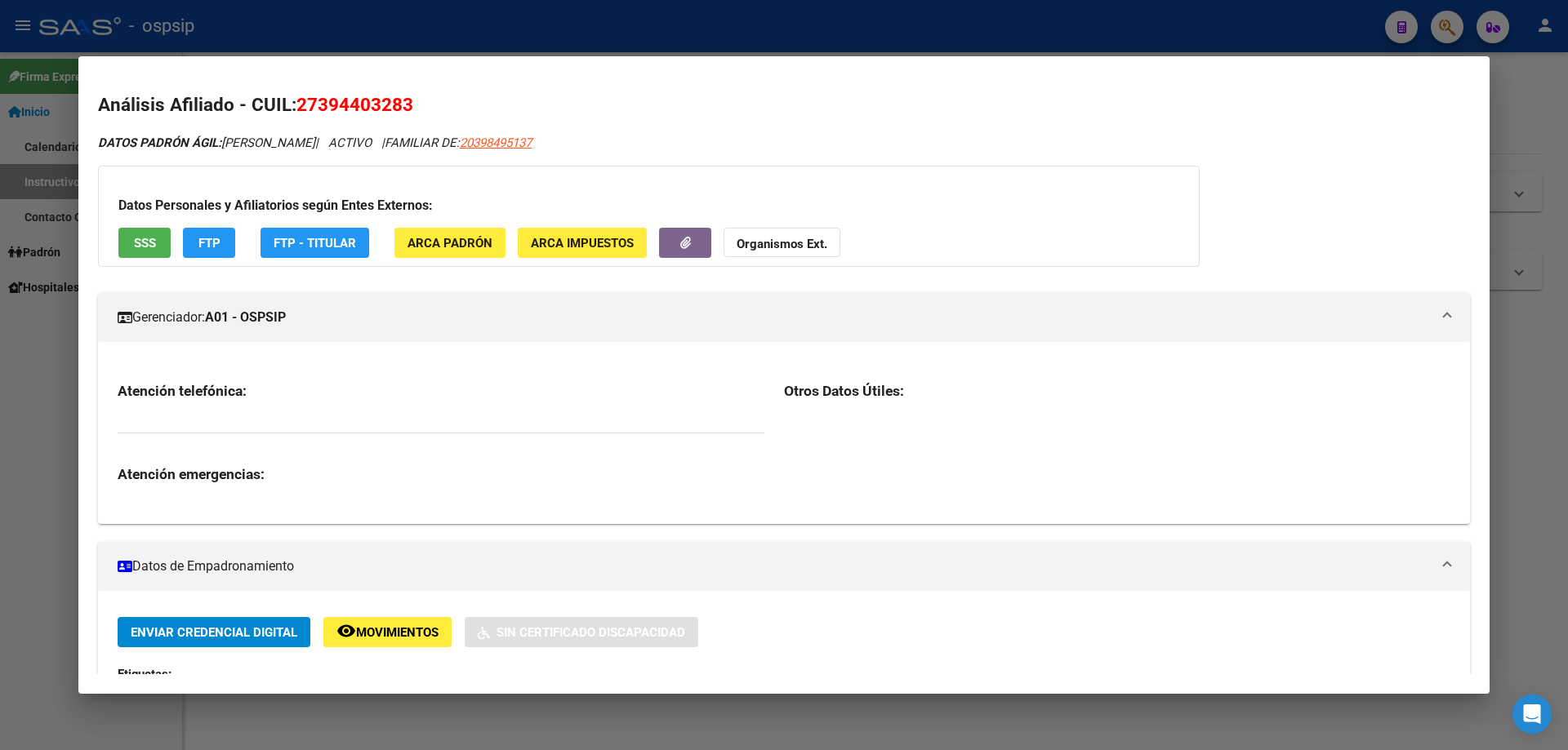
click at [5, 307] on div at bounding box center [784, 375] width 1568 height 750
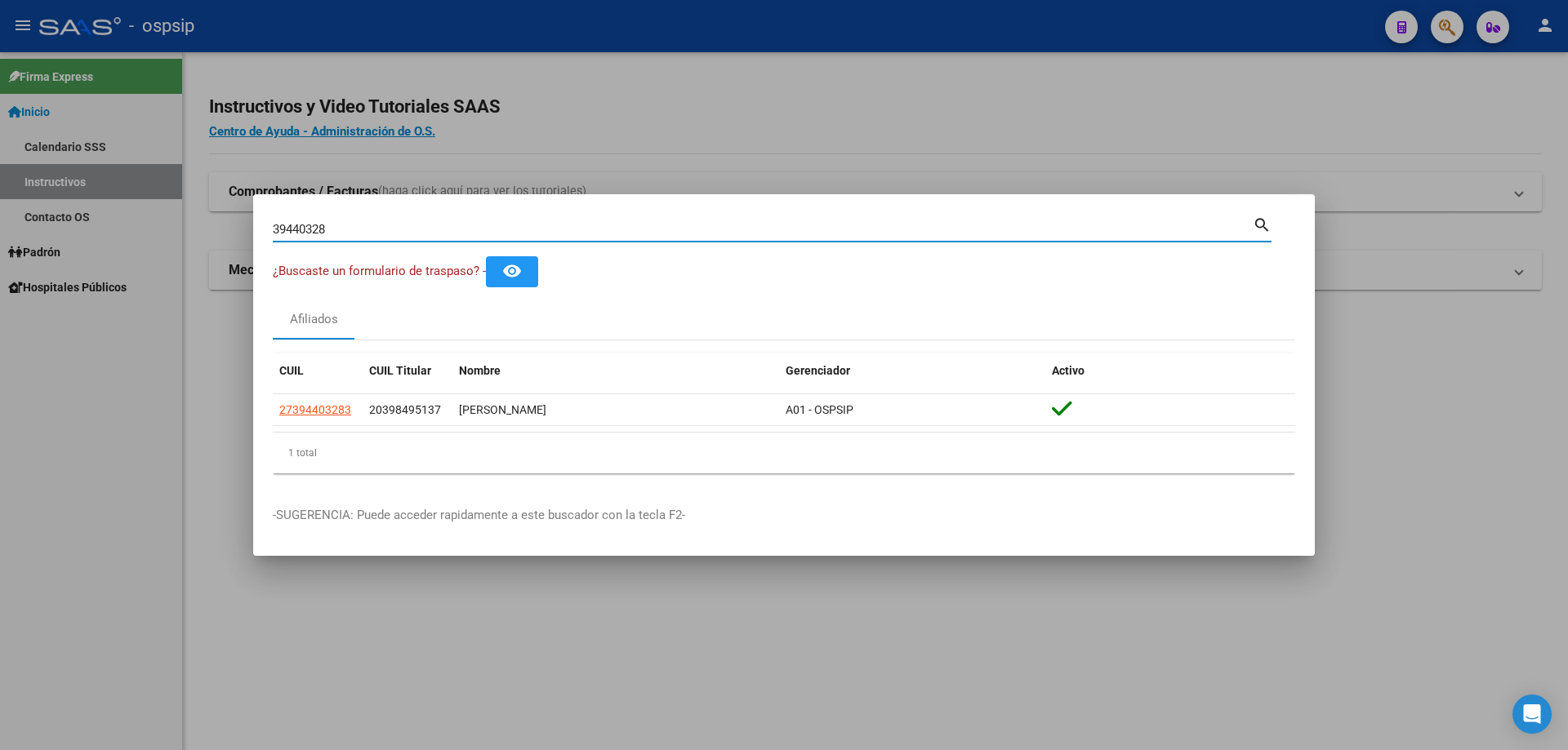
drag, startPoint x: 345, startPoint y: 226, endPoint x: 232, endPoint y: 231, distance: 113.1
click at [232, 231] on div "39440328 Buscar (apellido, dni, cuil, nro traspaso, cuit, obra social) search ¿…" at bounding box center [784, 375] width 1568 height 750
